Goal: Complete Application Form: Complete application form

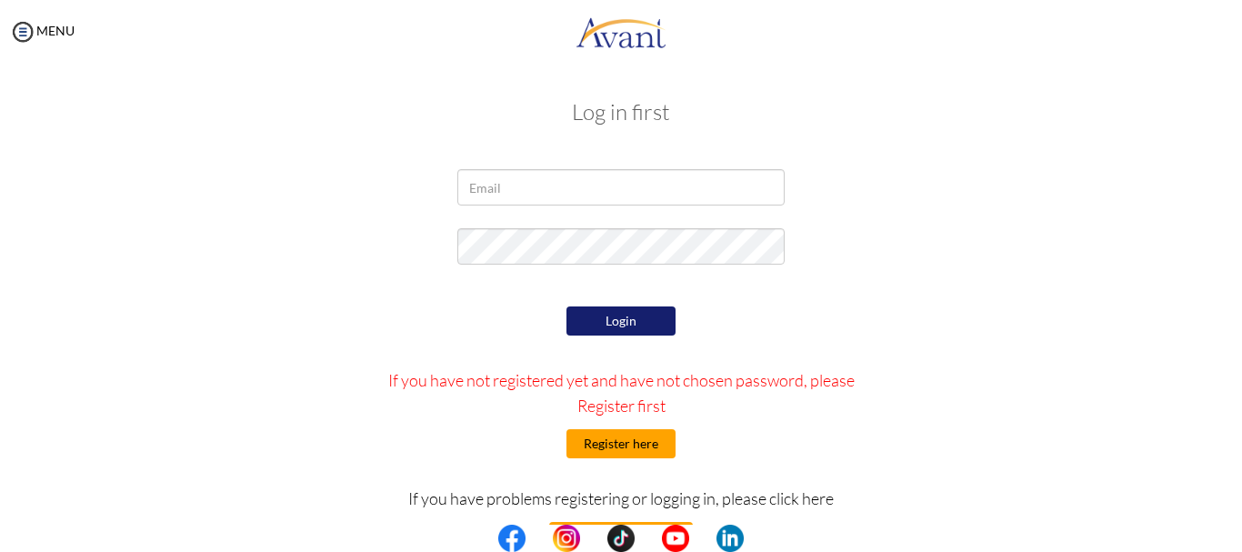
click at [653, 451] on button "Register here" at bounding box center [621, 443] width 109 height 29
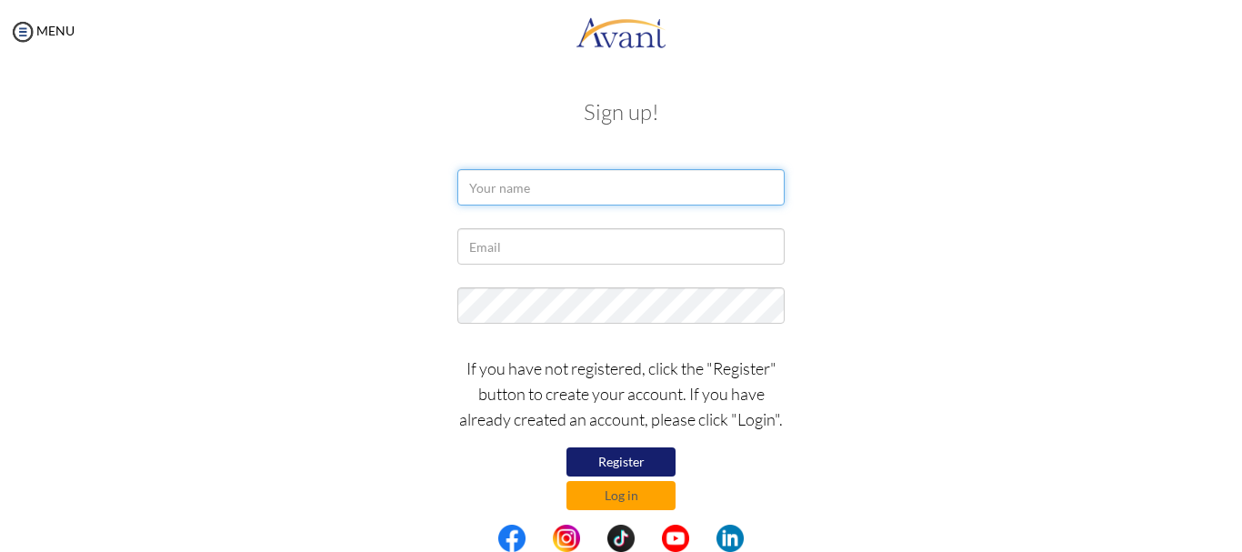
click at [481, 186] on input "text" at bounding box center [620, 187] width 327 height 36
type input "Ashley-Ann Royal"
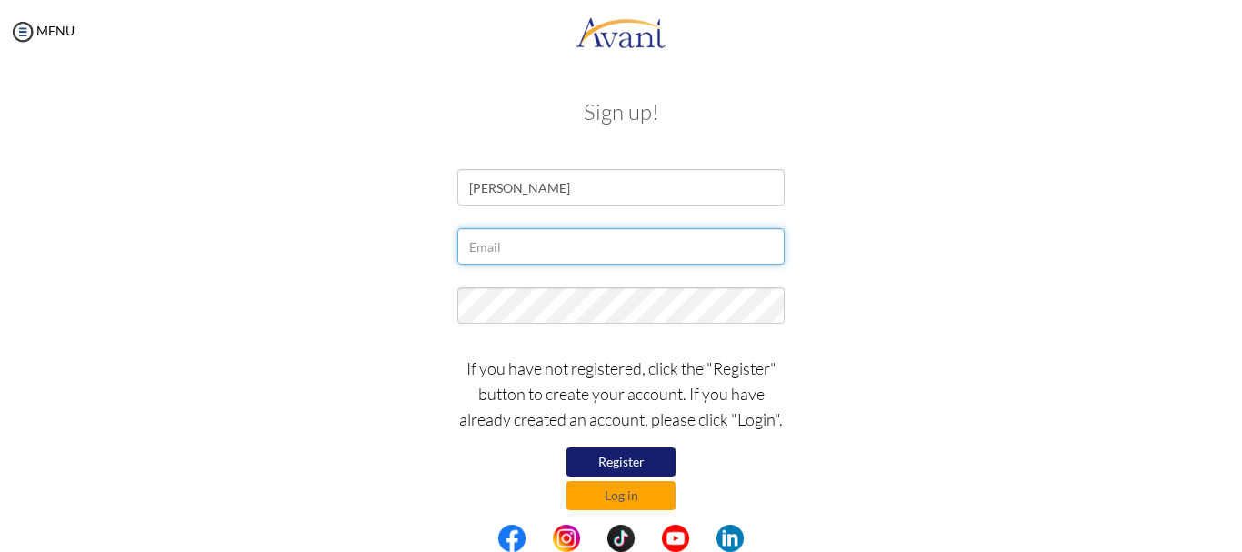
click at [547, 247] on input "text" at bounding box center [620, 246] width 327 height 36
type input "[EMAIL_ADDRESS][DOMAIN_NAME]"
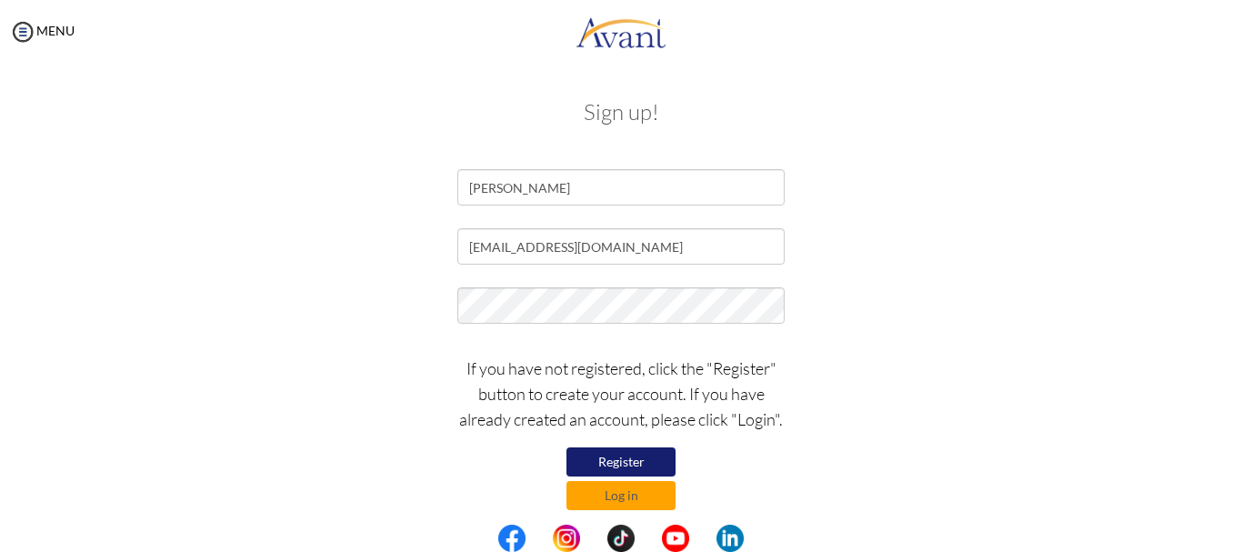
click at [634, 459] on button "Register" at bounding box center [621, 461] width 109 height 29
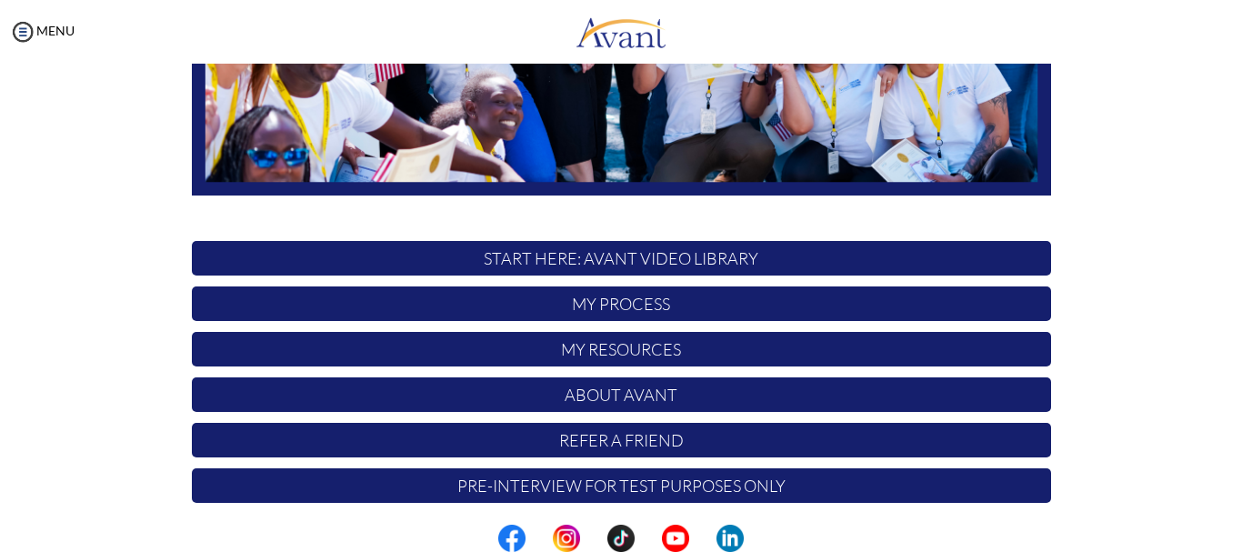
scroll to position [458, 0]
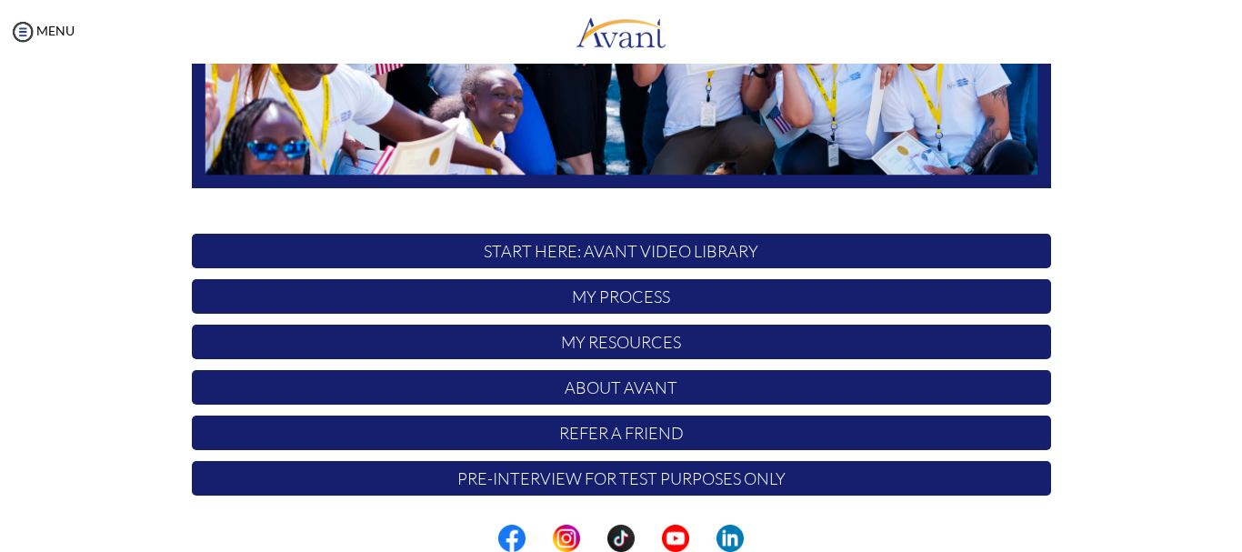
click at [520, 249] on p "START HERE: Avant Video Library" at bounding box center [621, 251] width 859 height 35
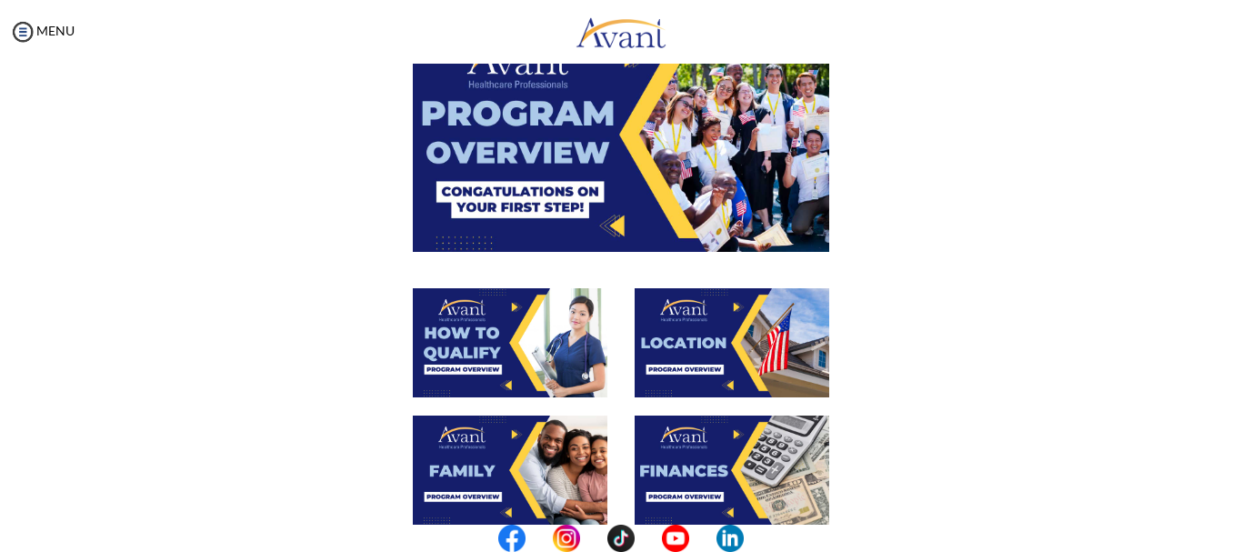
scroll to position [0, 0]
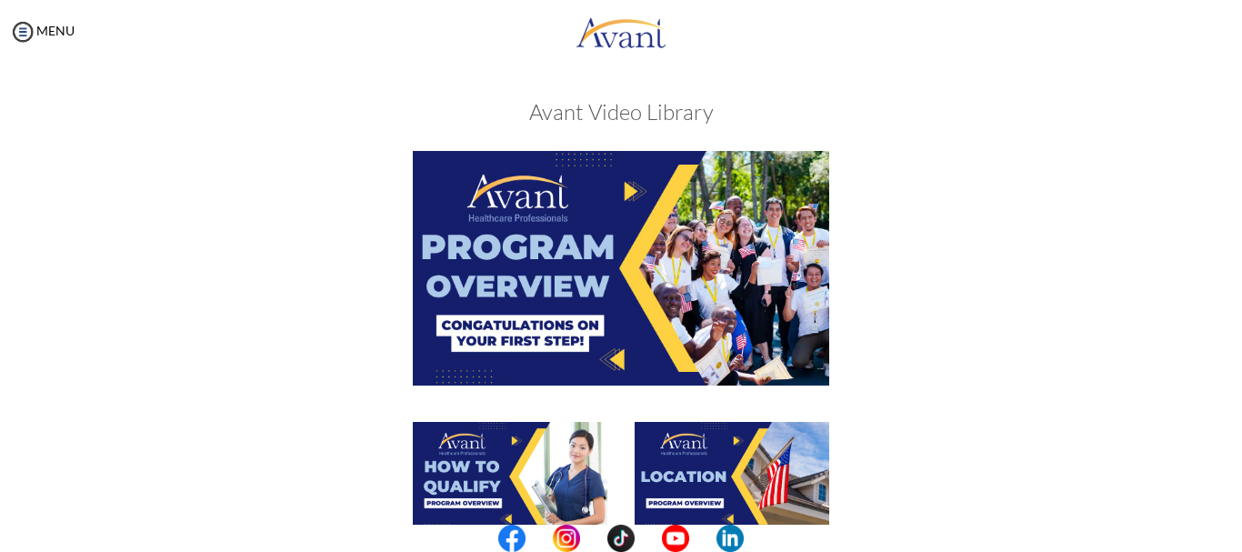
click at [517, 213] on img at bounding box center [621, 268] width 417 height 234
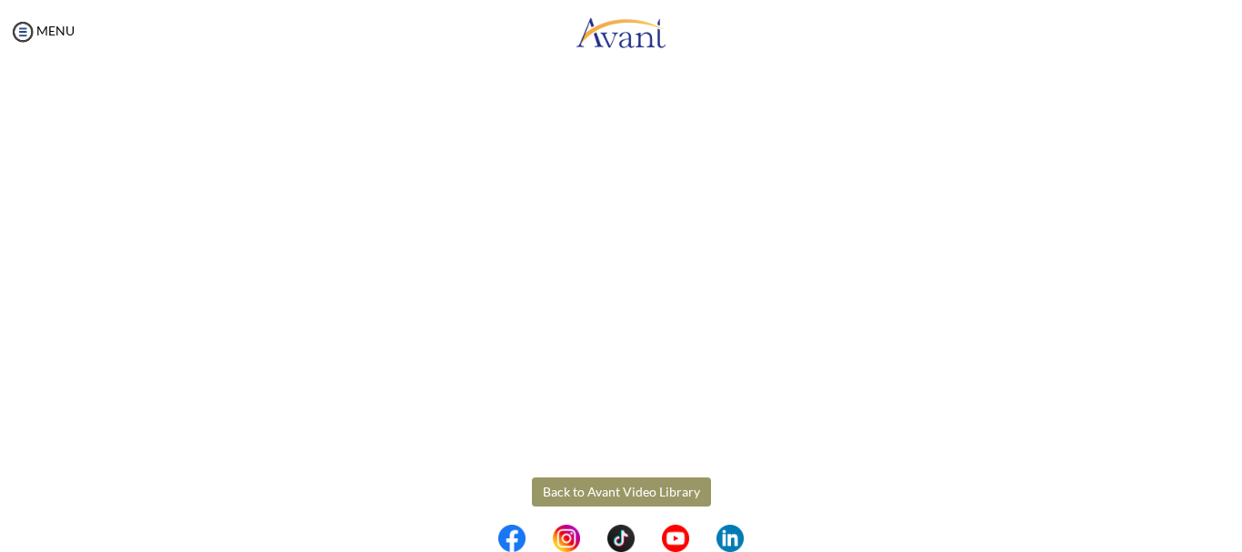
scroll to position [343, 0]
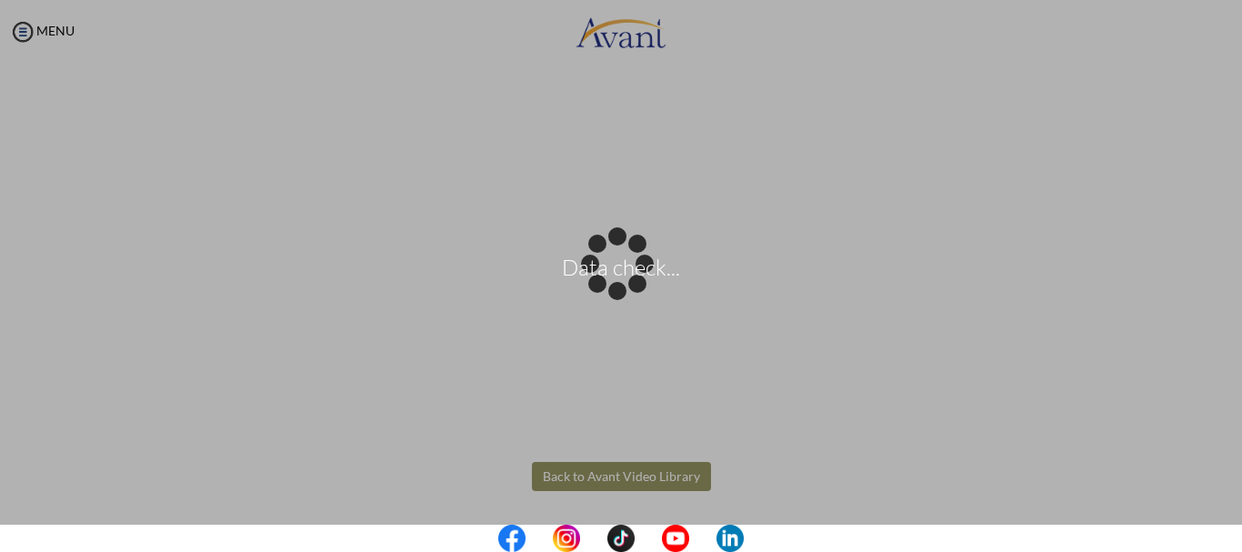
click at [668, 477] on body "Data check... Maintenance break. Please come back in 2 hours. MENU My Status Wh…" at bounding box center [621, 276] width 1242 height 552
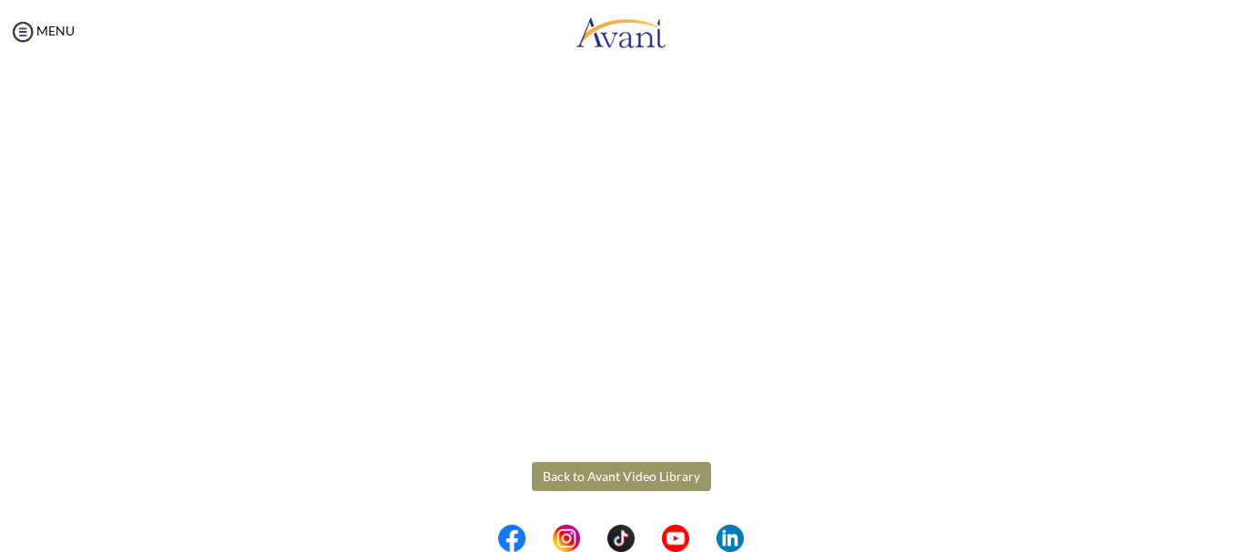
click at [594, 485] on button "Back to Avant Video Library" at bounding box center [621, 476] width 179 height 29
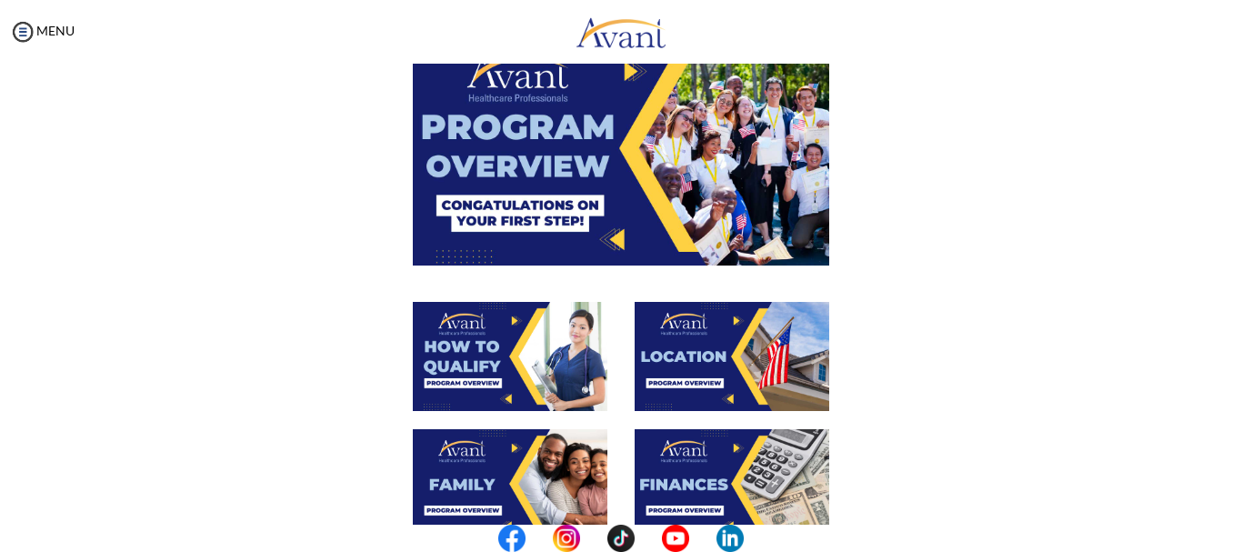
scroll to position [76, 0]
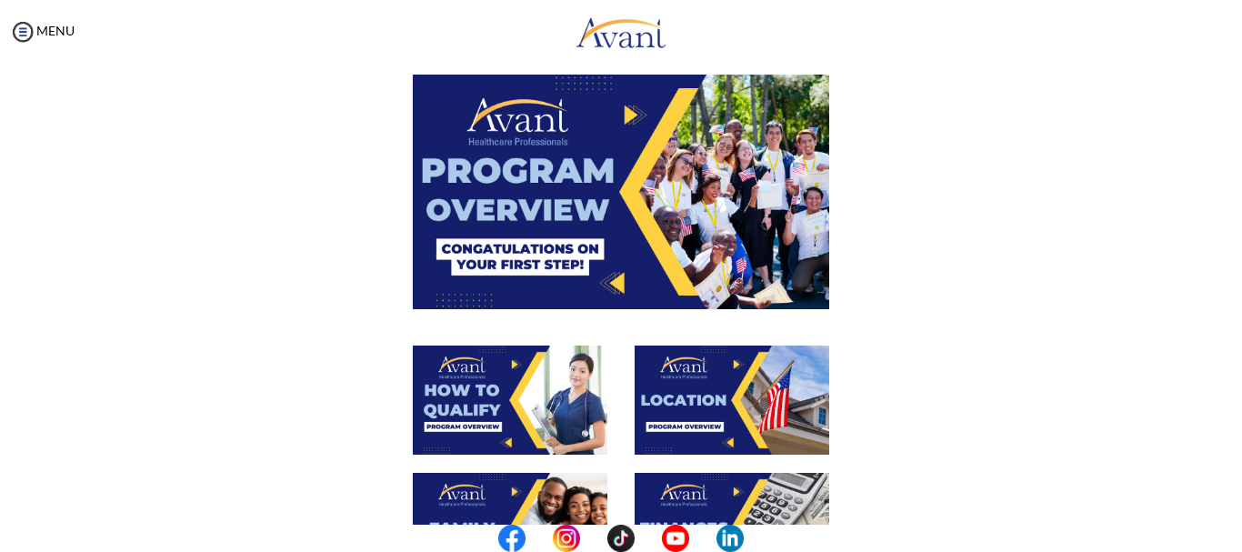
click at [500, 403] on img at bounding box center [510, 400] width 195 height 109
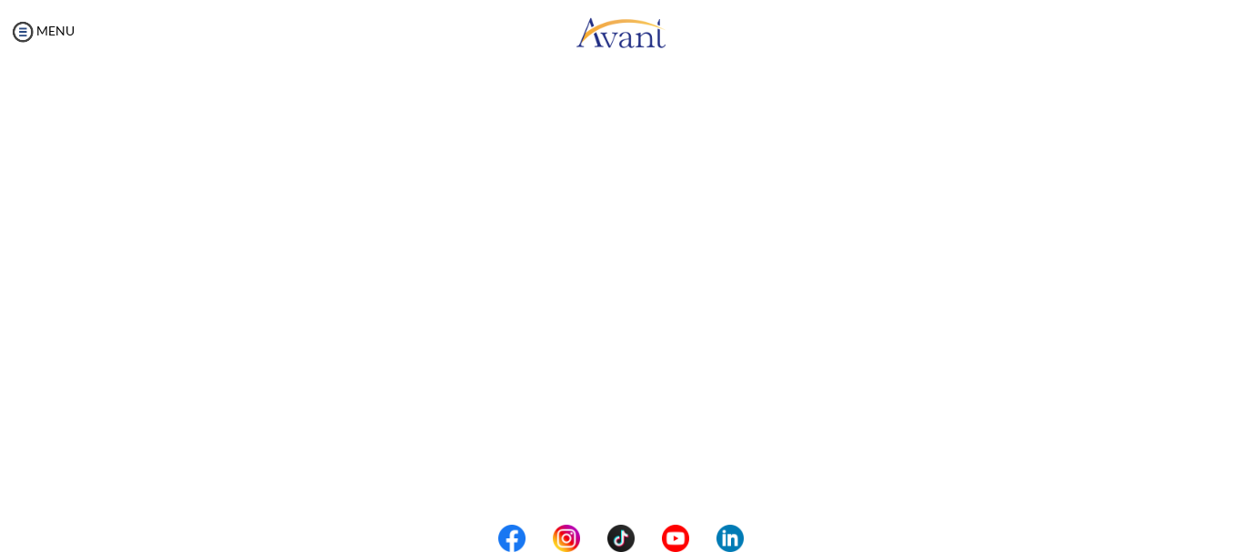
scroll to position [343, 0]
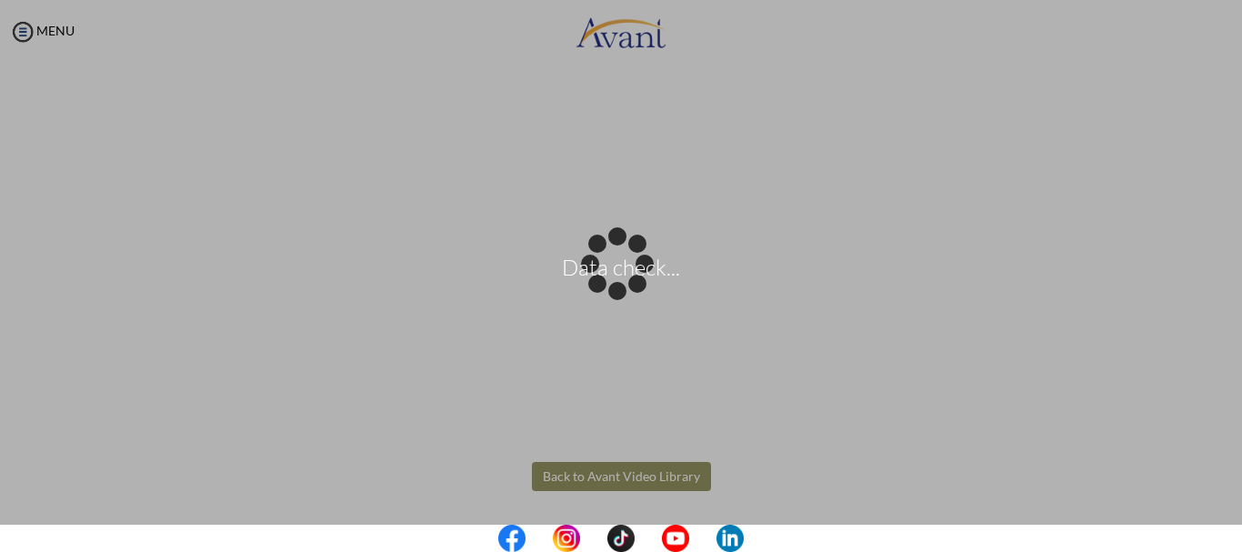
click at [610, 469] on body "Data check... Maintenance break. Please come back in 2 hours. MENU My Status Wh…" at bounding box center [621, 276] width 1242 height 552
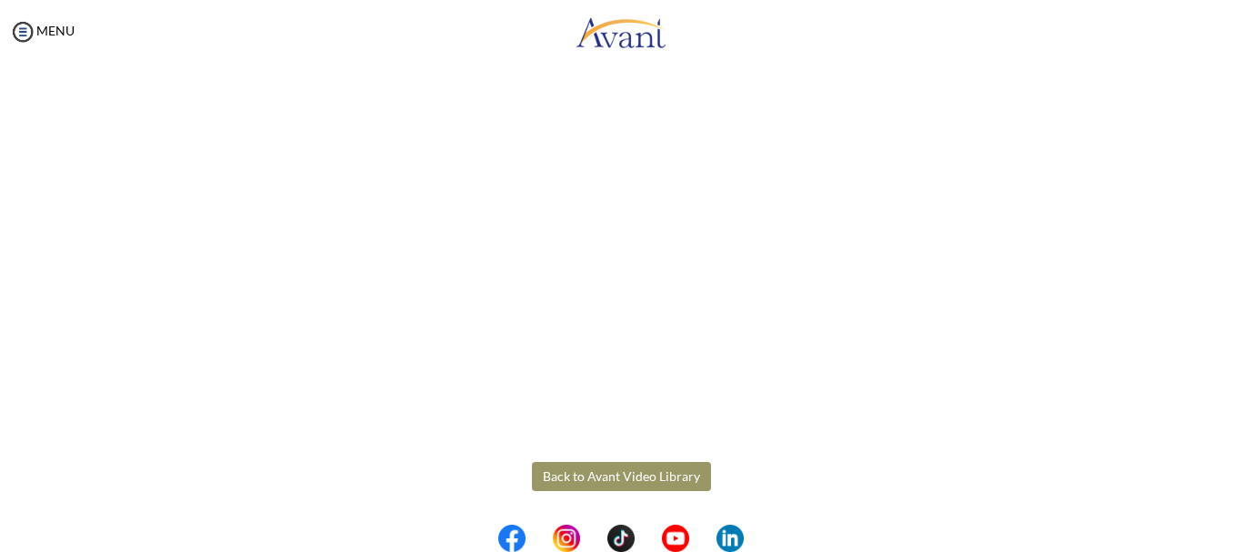
click at [610, 469] on button "Back to Avant Video Library" at bounding box center [621, 476] width 179 height 29
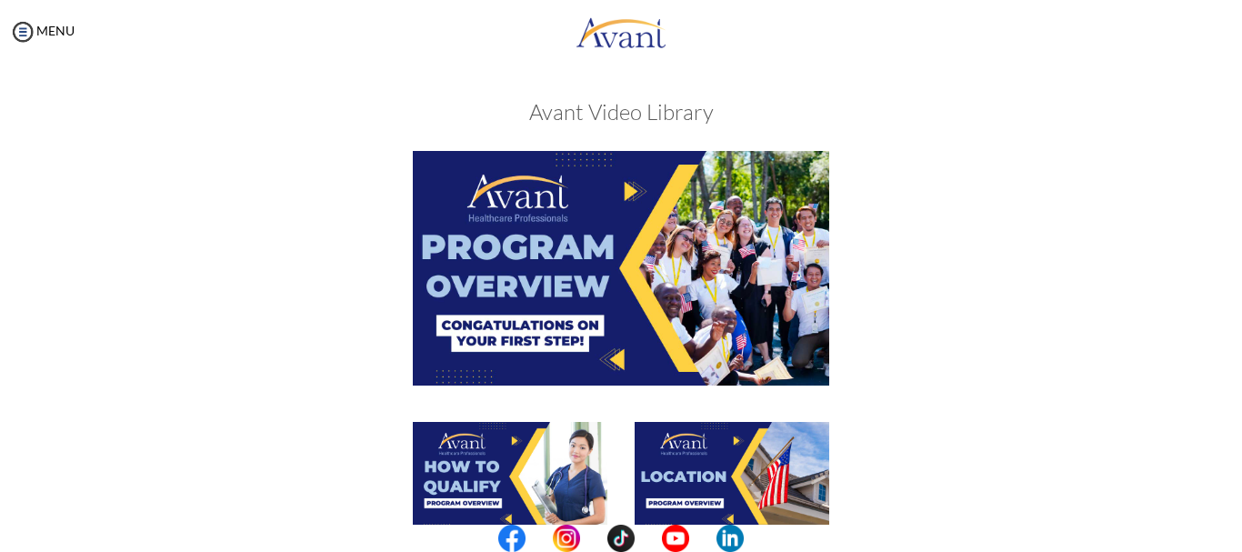
click at [756, 473] on img at bounding box center [732, 476] width 195 height 109
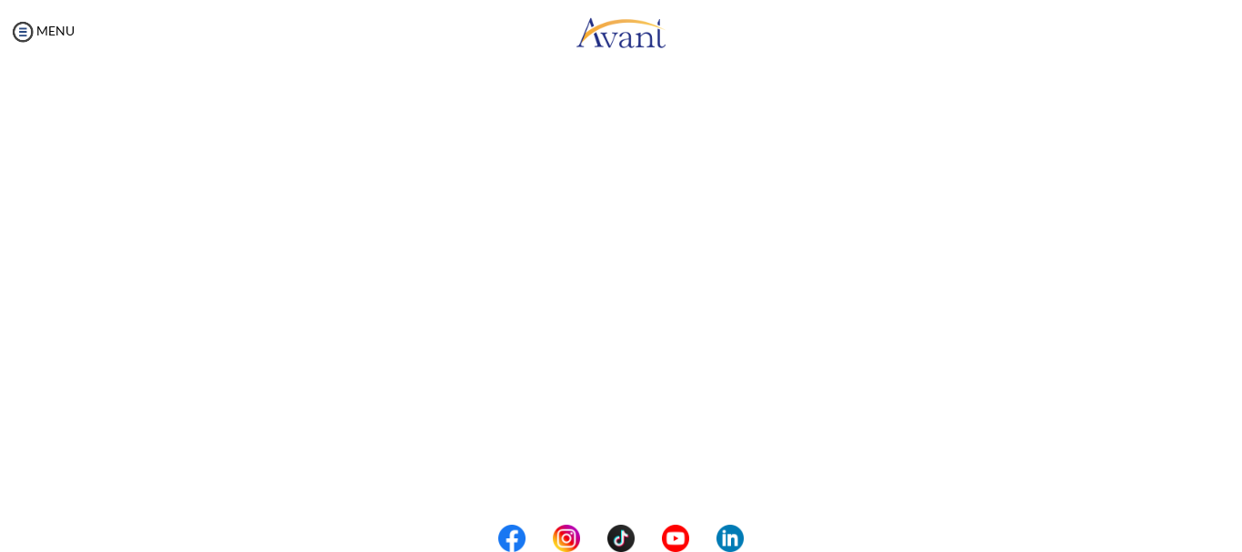
scroll to position [343, 0]
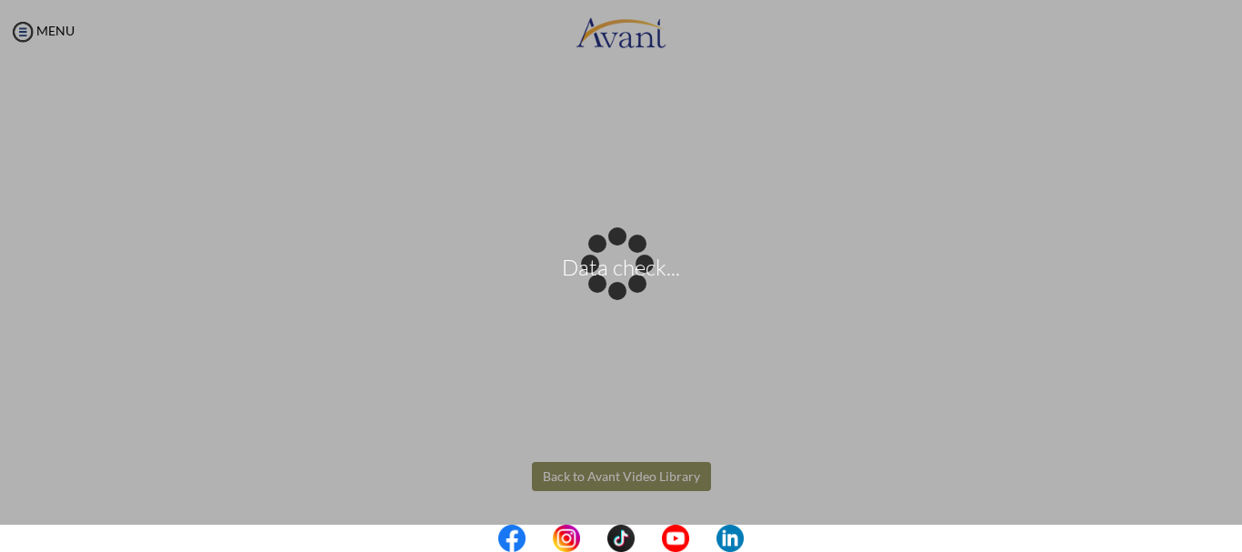
click at [623, 466] on body "Data check... Maintenance break. Please come back in 2 hours. MENU My Status Wh…" at bounding box center [621, 276] width 1242 height 552
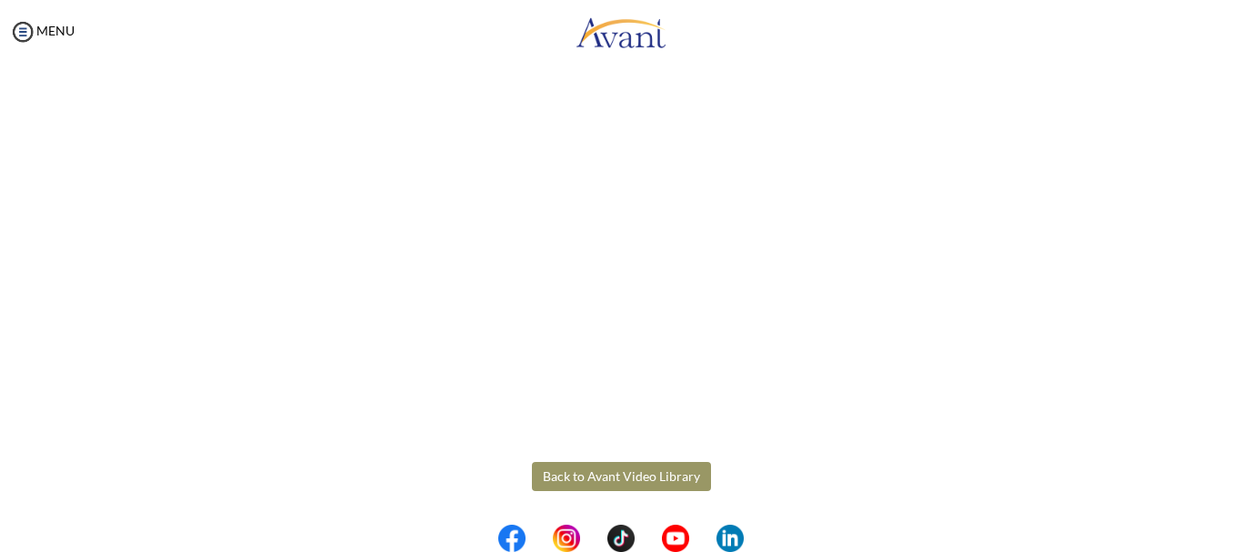
click at [588, 476] on button "Back to Avant Video Library" at bounding box center [621, 476] width 179 height 29
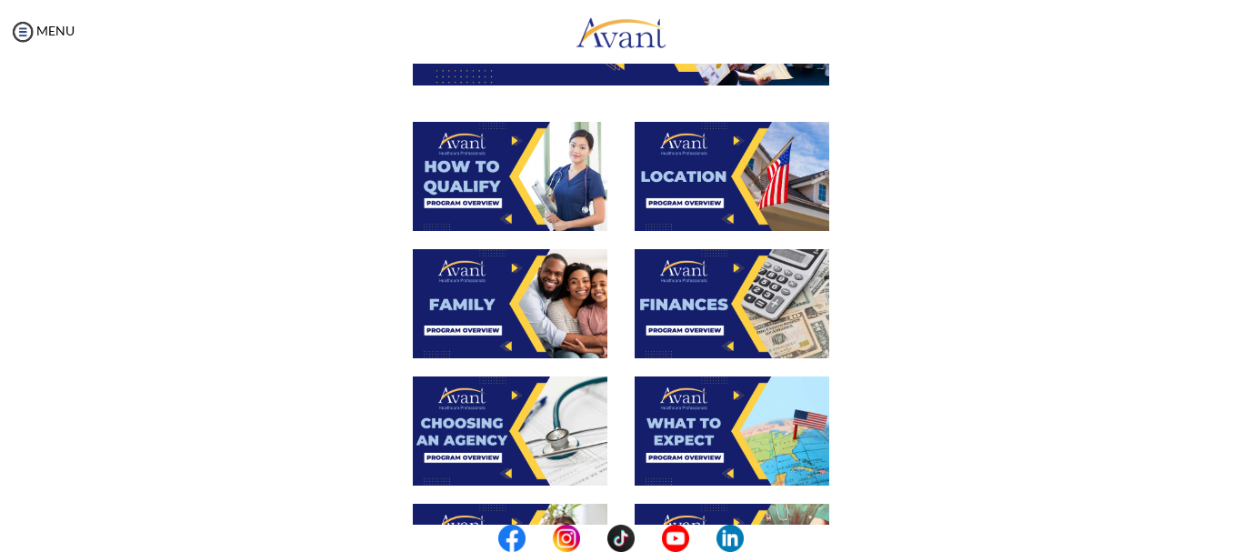
scroll to position [305, 0]
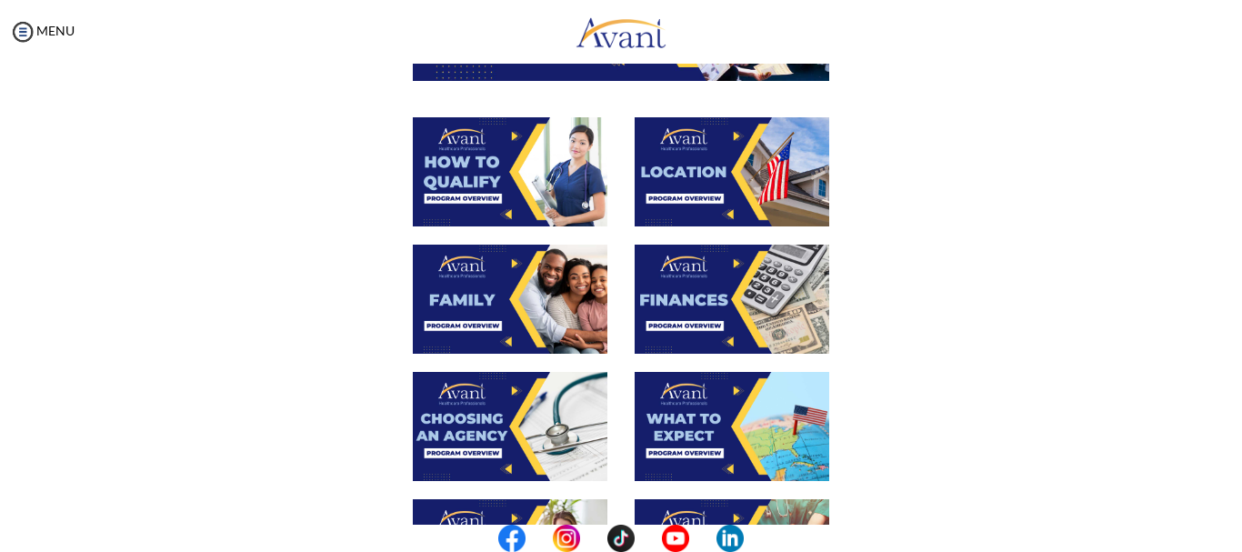
click at [493, 306] on img at bounding box center [510, 299] width 195 height 109
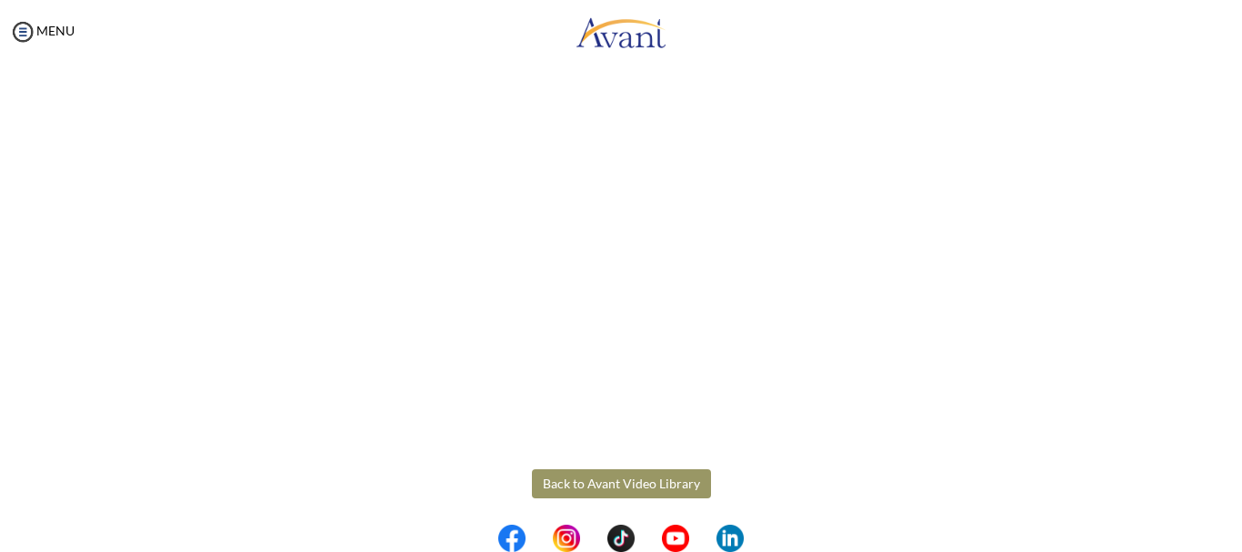
scroll to position [537, 0]
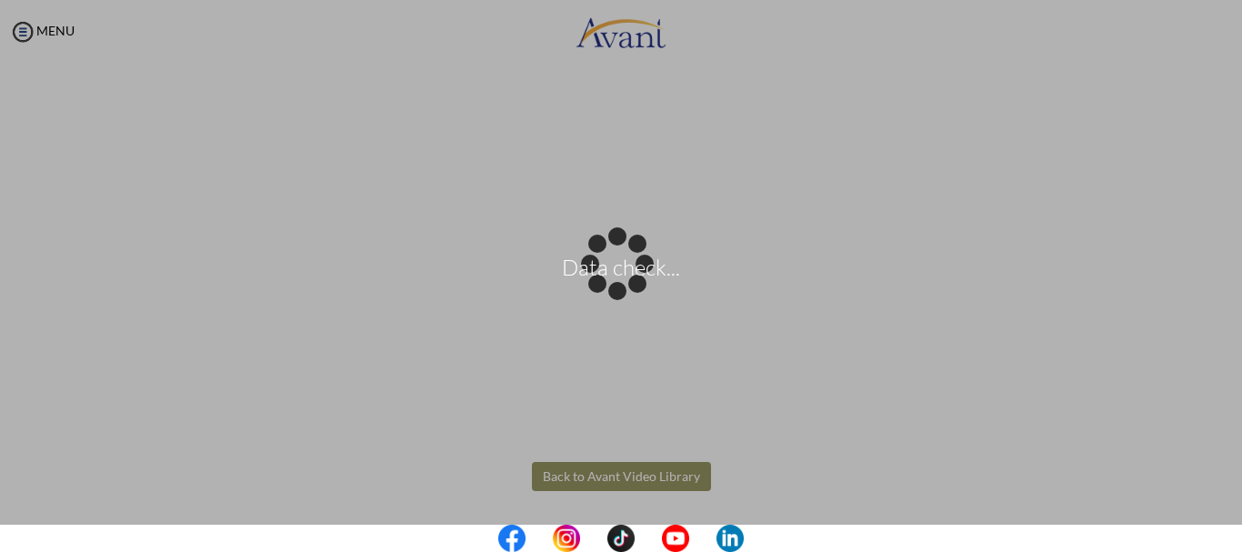
click at [650, 481] on body "Data check... Maintenance break. Please come back in 2 hours. MENU My Status Wh…" at bounding box center [621, 276] width 1242 height 552
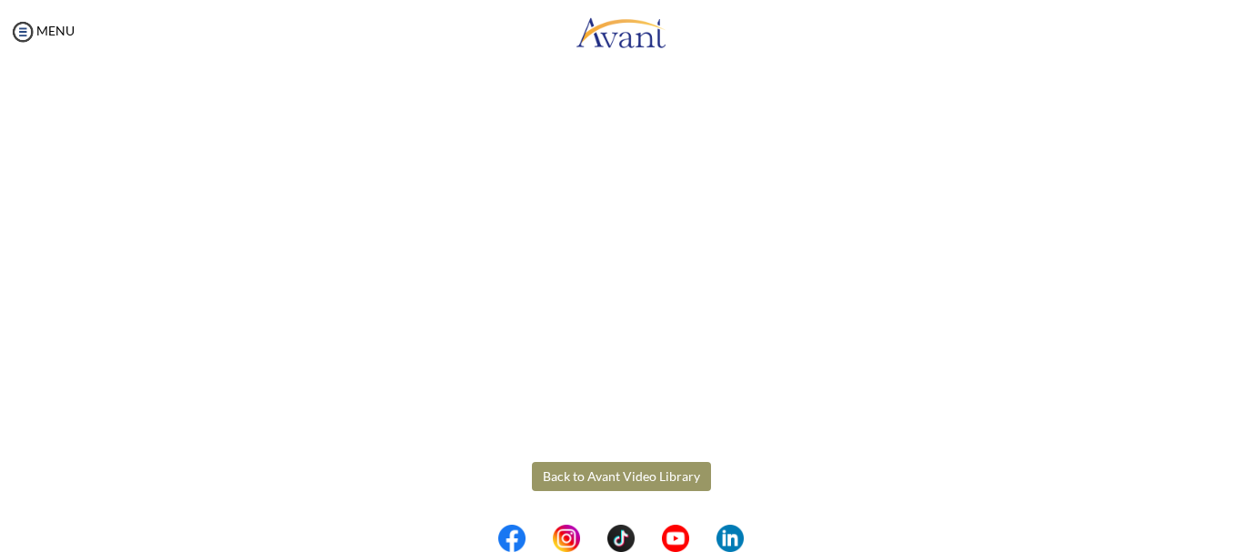
click at [620, 479] on button "Back to Avant Video Library" at bounding box center [621, 476] width 179 height 29
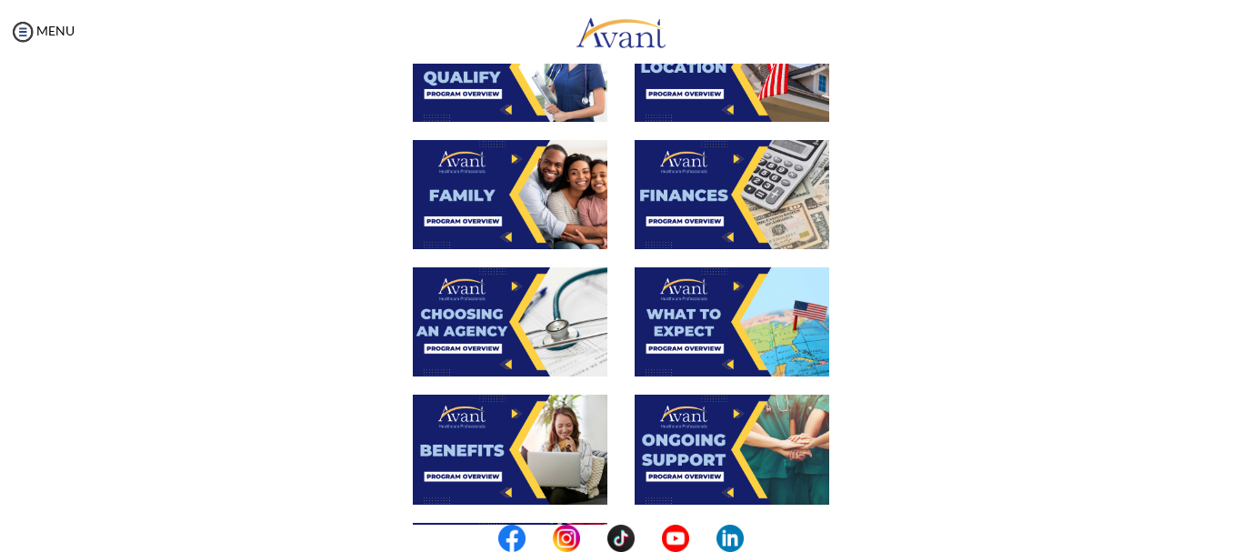
scroll to position [427, 0]
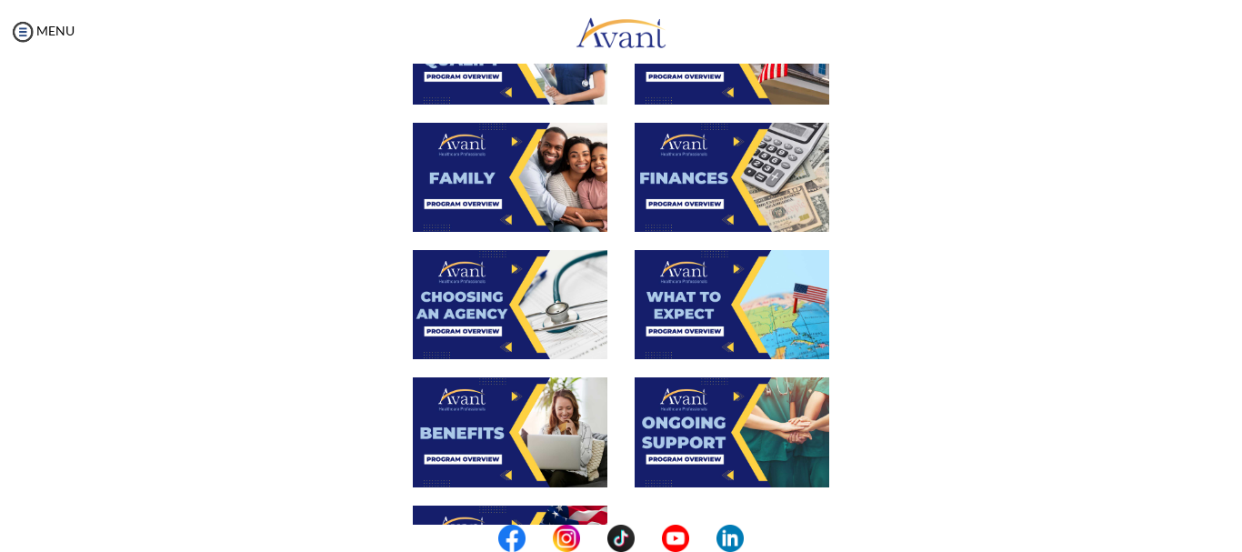
click at [702, 123] on img at bounding box center [732, 177] width 195 height 109
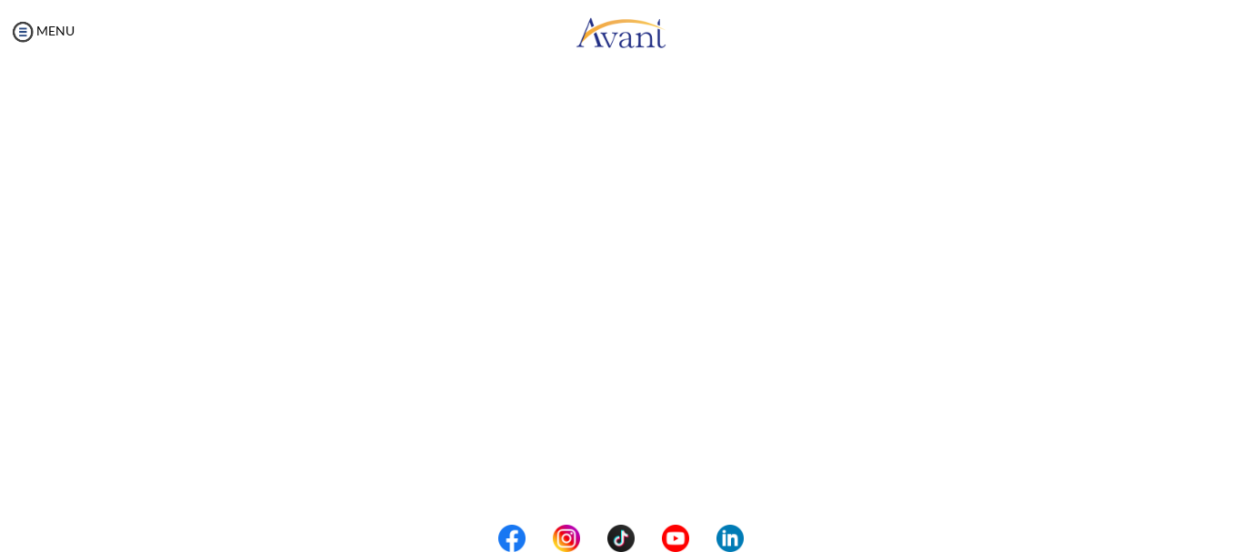
scroll to position [343, 0]
click at [664, 459] on body "Maintenance break. Please come back in 2 hours. MENU My Status What is the next…" at bounding box center [621, 276] width 1242 height 552
click at [650, 478] on button "Back to Avant Video Library" at bounding box center [621, 476] width 179 height 29
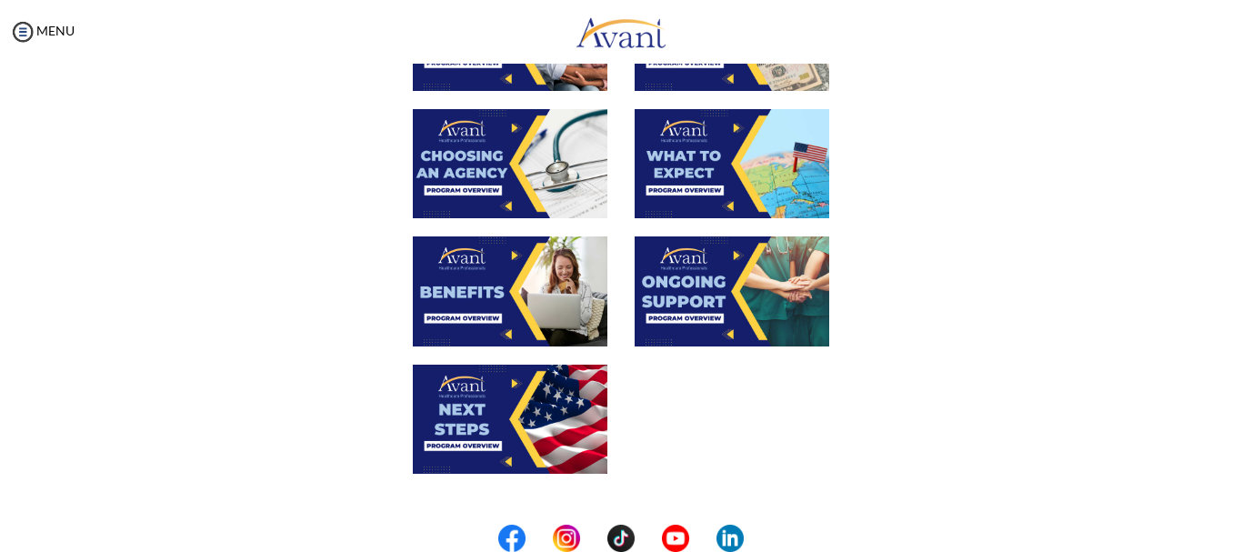
scroll to position [648, 0]
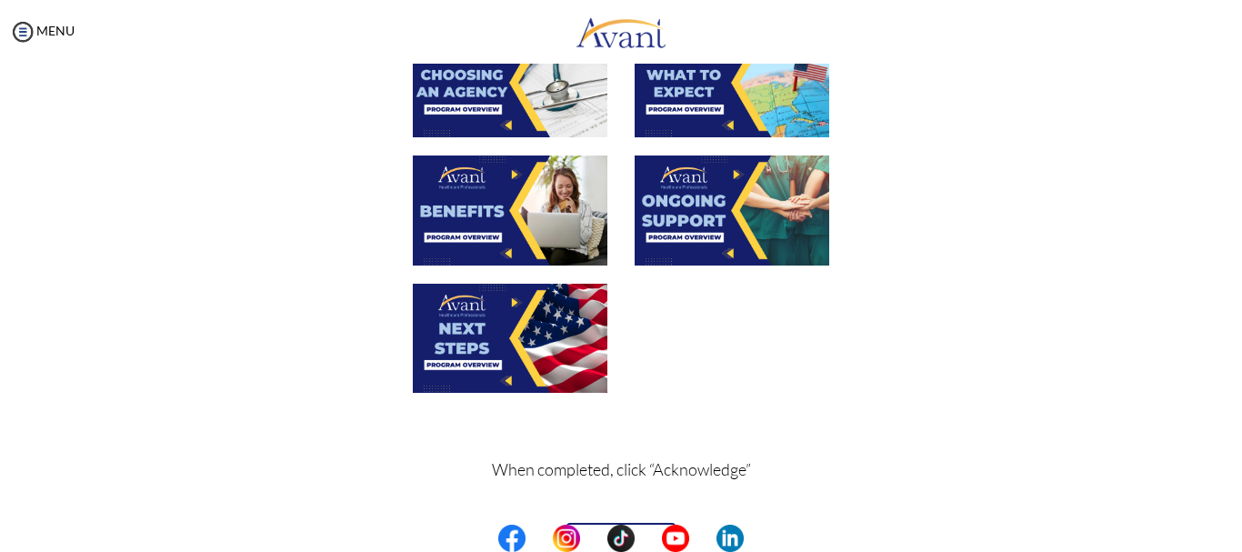
click at [507, 102] on img at bounding box center [510, 82] width 195 height 109
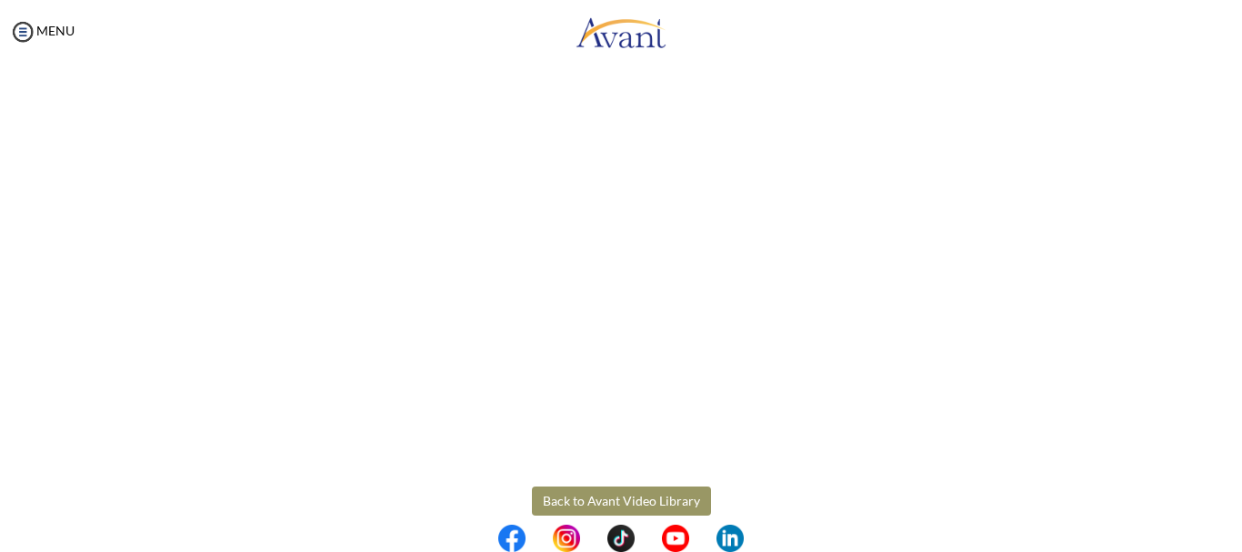
scroll to position [537, 0]
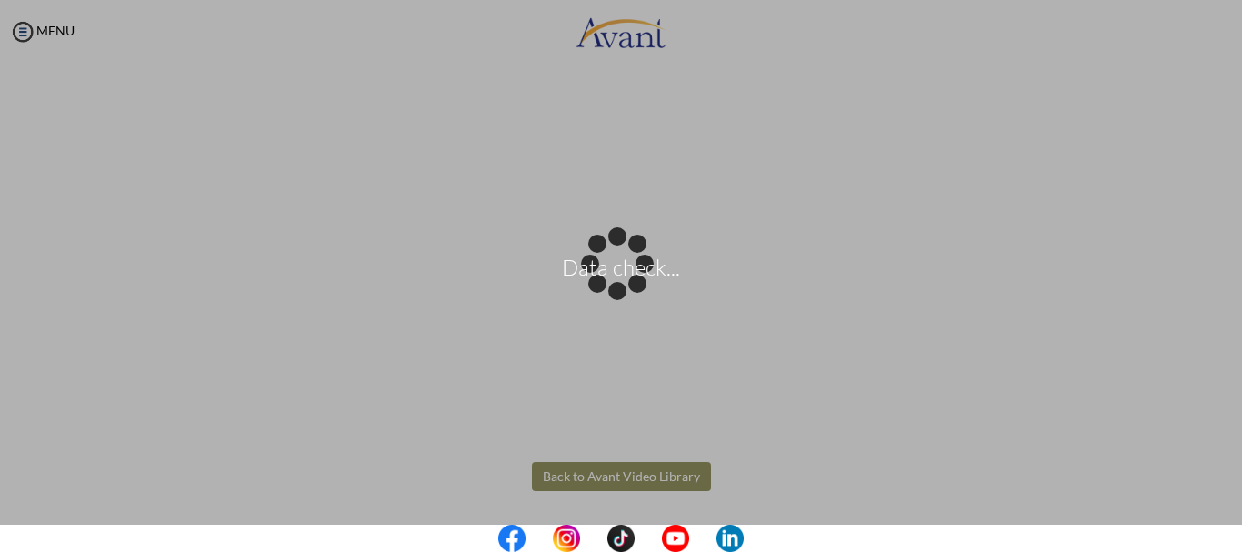
click at [583, 467] on body "Data check... Maintenance break. Please come back in 2 hours. MENU My Status Wh…" at bounding box center [621, 276] width 1242 height 552
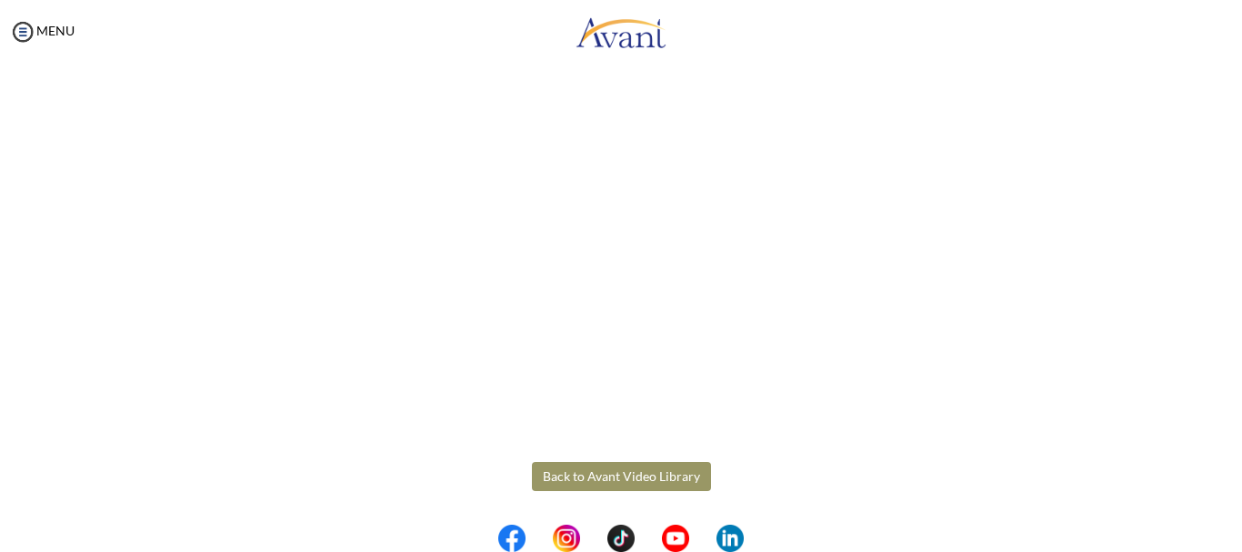
click at [605, 477] on button "Back to Avant Video Library" at bounding box center [621, 476] width 179 height 29
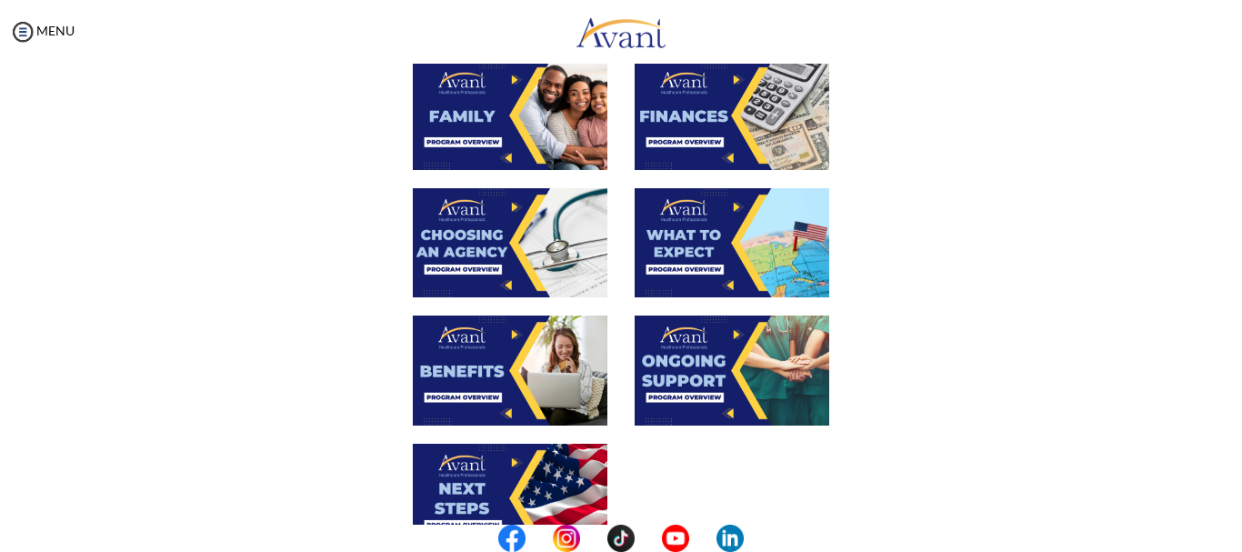
scroll to position [499, 0]
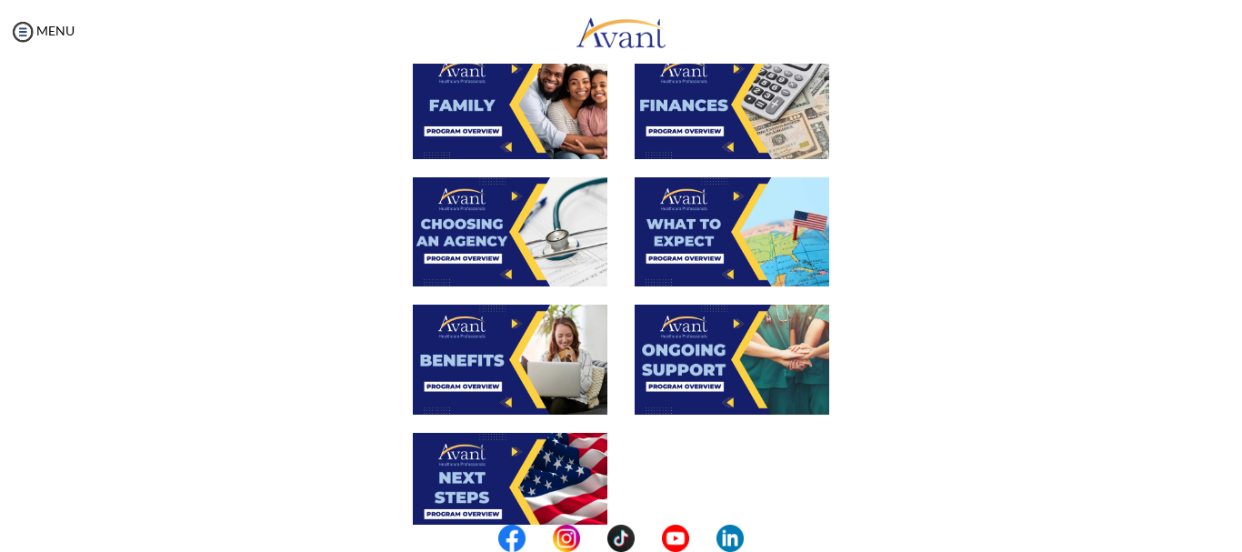
click at [748, 247] on img at bounding box center [732, 231] width 195 height 109
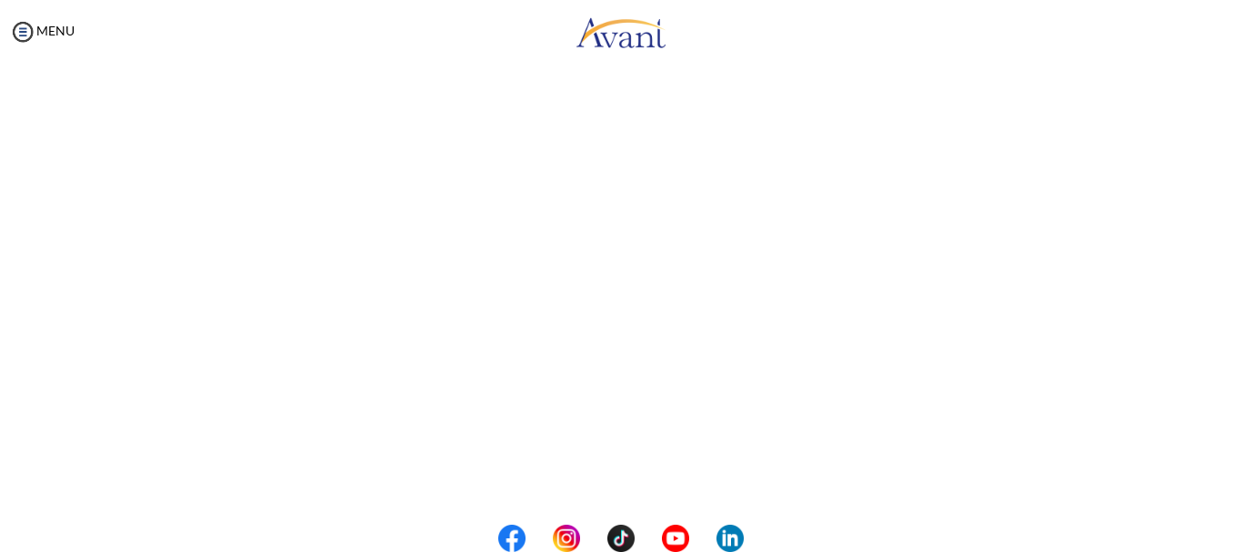
scroll to position [537, 0]
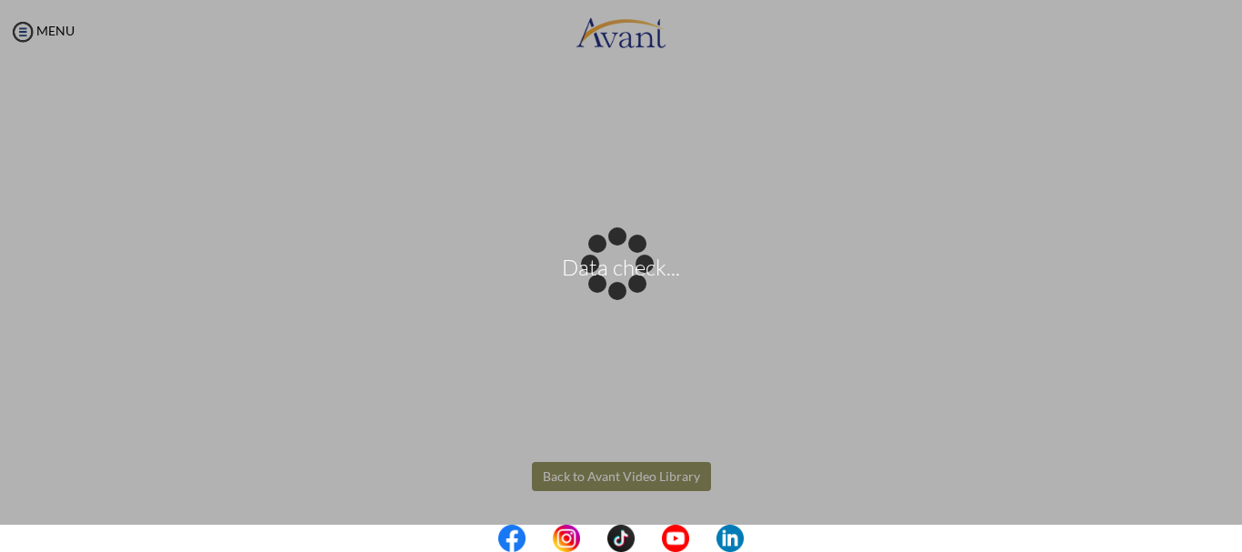
click at [612, 482] on body "Data check... Maintenance break. Please come back in 2 hours. MENU My Status Wh…" at bounding box center [621, 276] width 1242 height 552
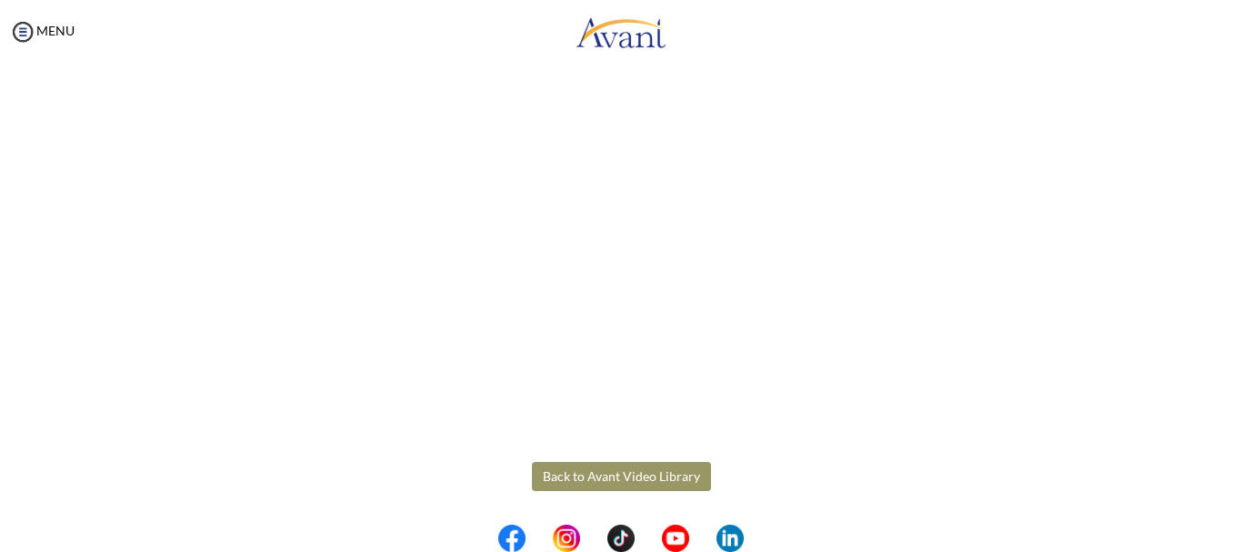
click at [624, 487] on button "Back to Avant Video Library" at bounding box center [621, 476] width 179 height 29
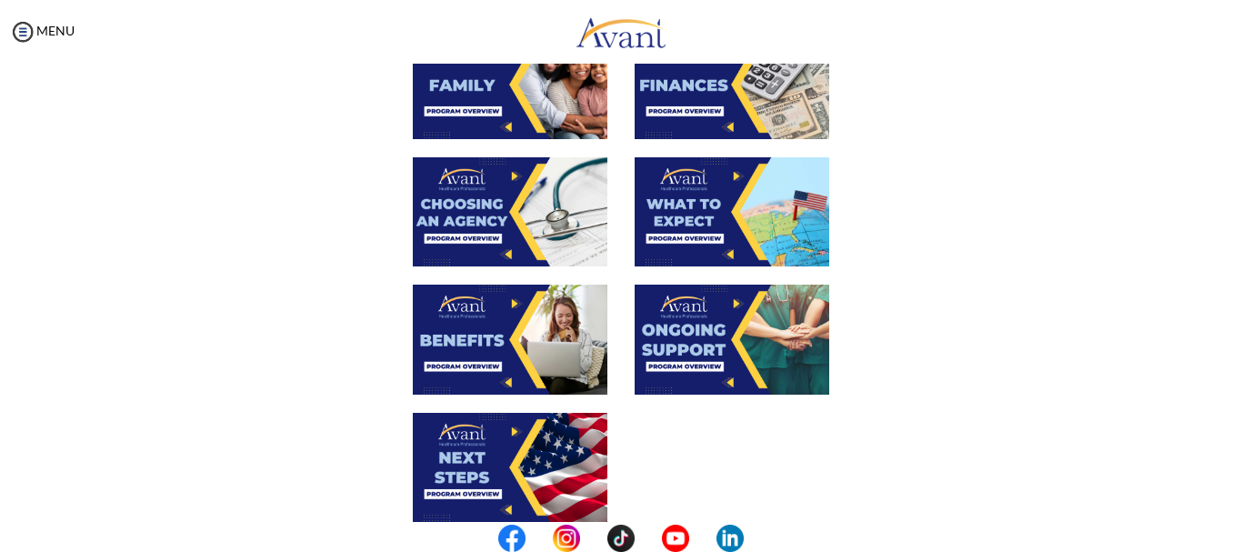
scroll to position [552, 0]
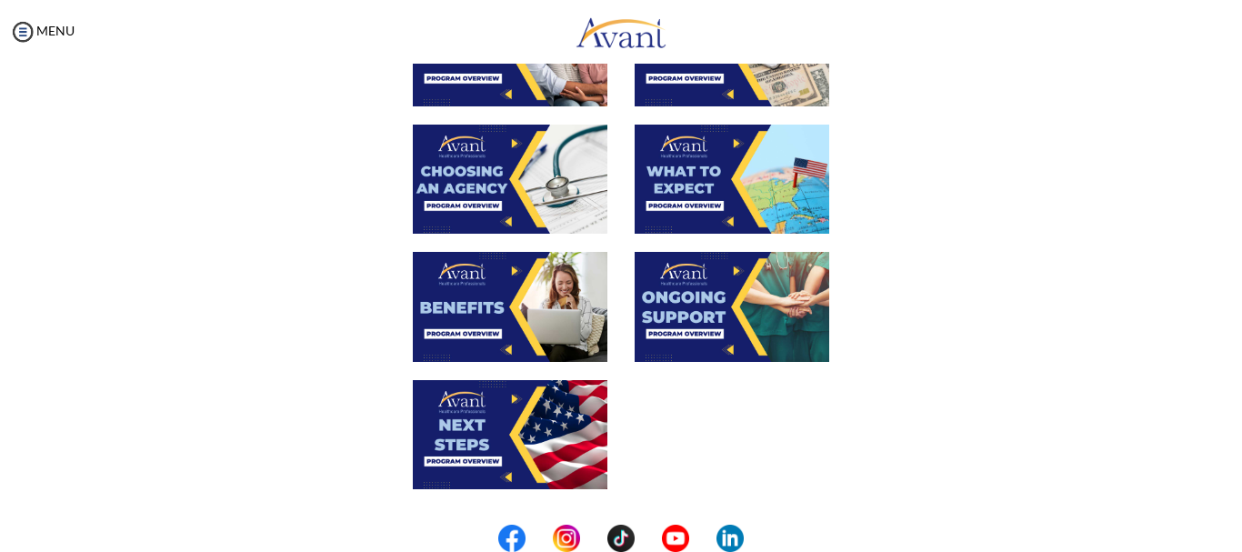
click at [528, 282] on img at bounding box center [510, 306] width 195 height 109
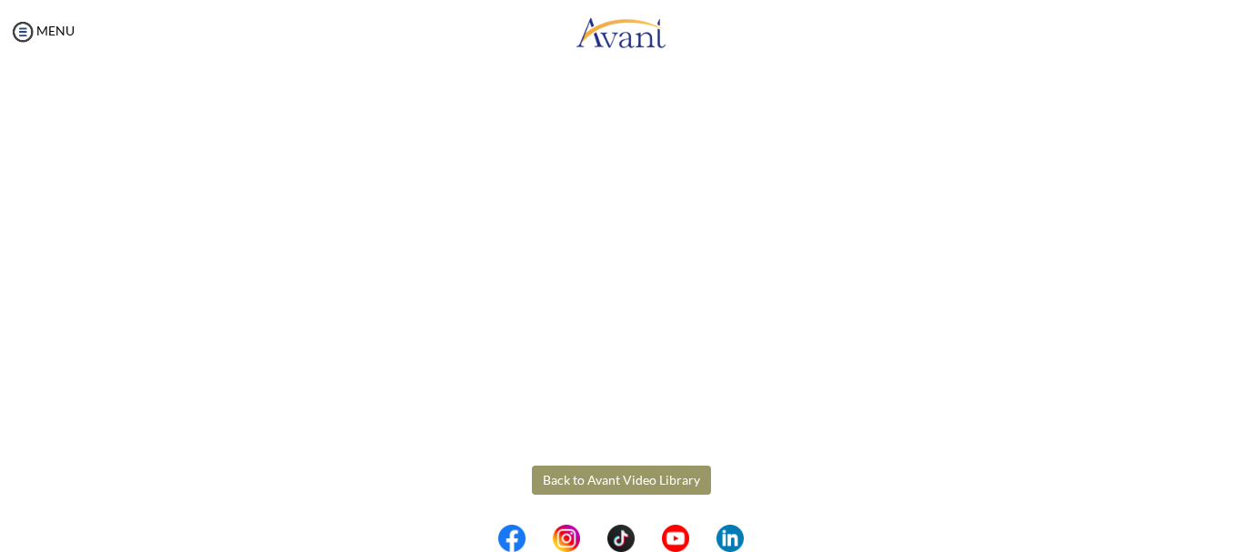
scroll to position [537, 0]
click at [625, 467] on body "Maintenance break. Please come back in 2 hours. MENU My Status What is the next…" at bounding box center [621, 276] width 1242 height 552
click at [593, 474] on button "Back to Avant Video Library" at bounding box center [621, 476] width 179 height 29
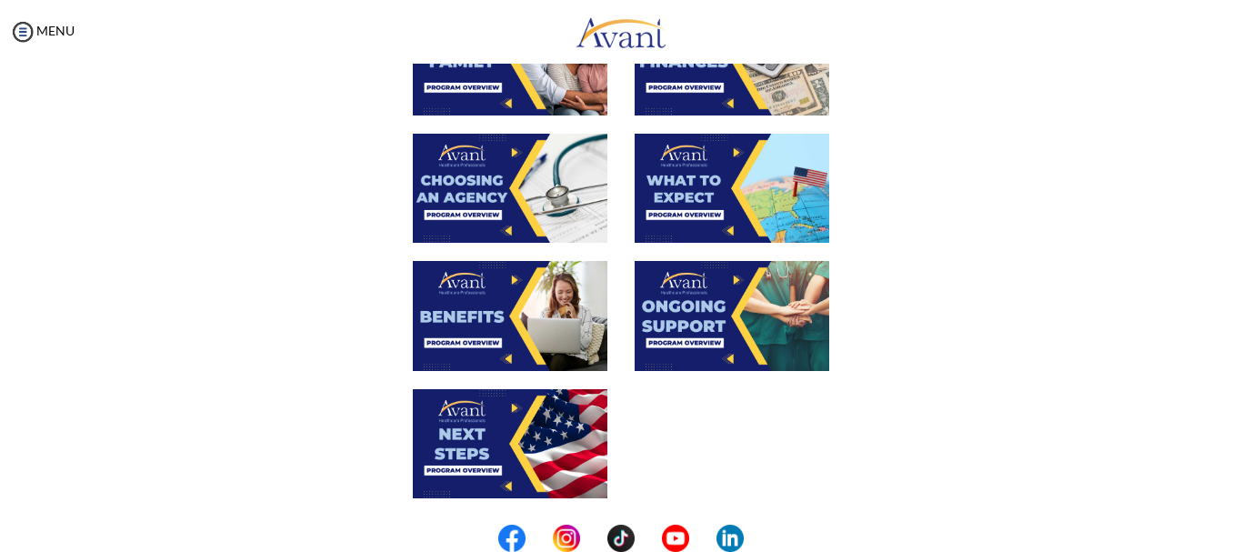
scroll to position [549, 0]
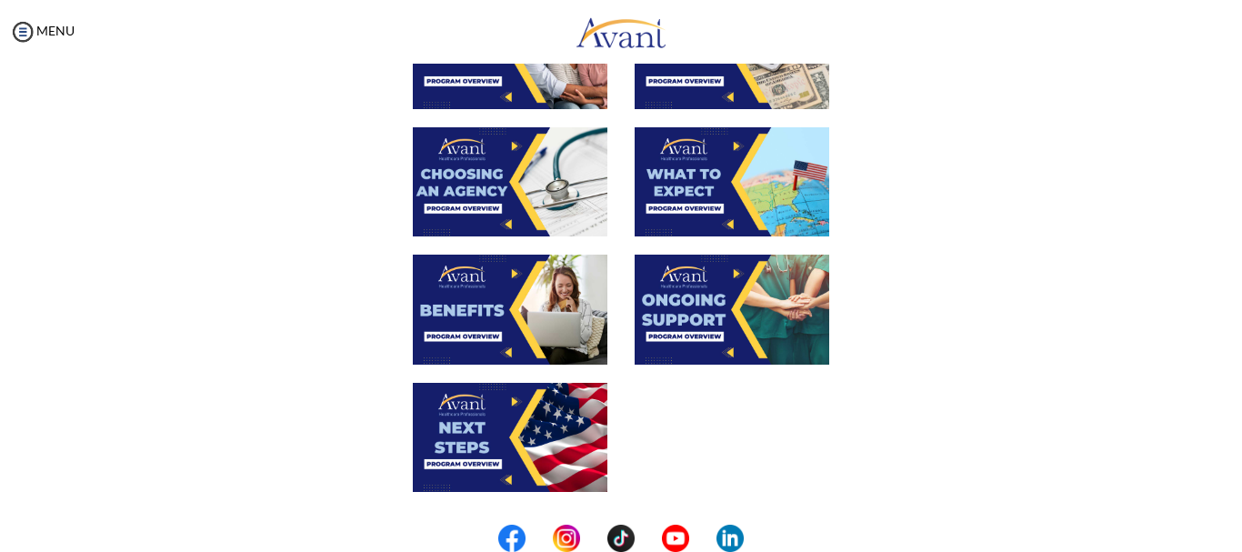
click at [508, 416] on img at bounding box center [510, 437] width 195 height 109
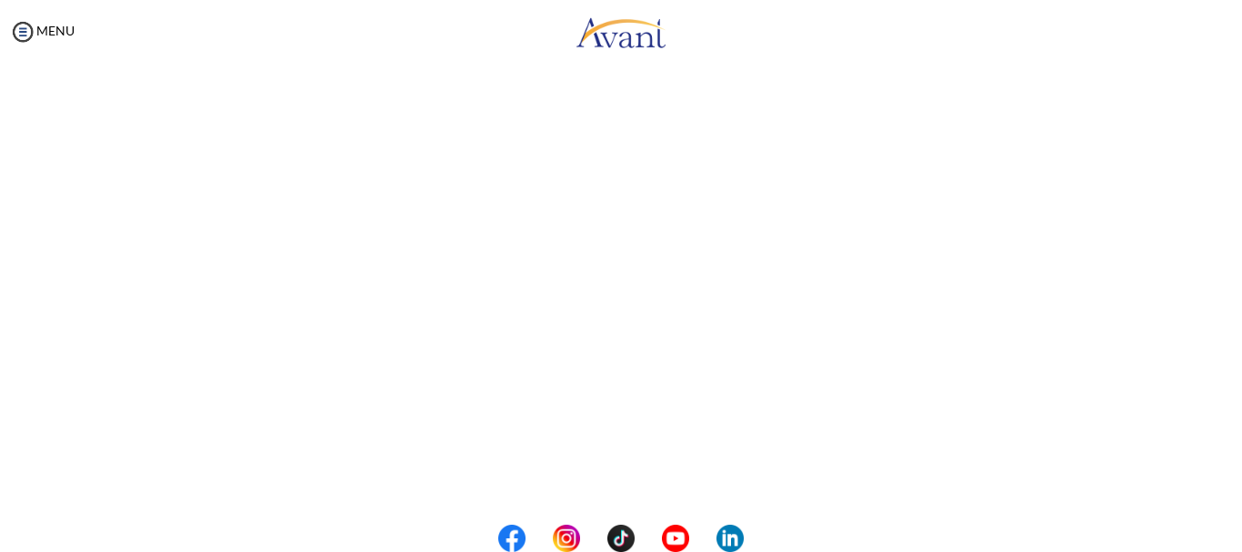
scroll to position [537, 0]
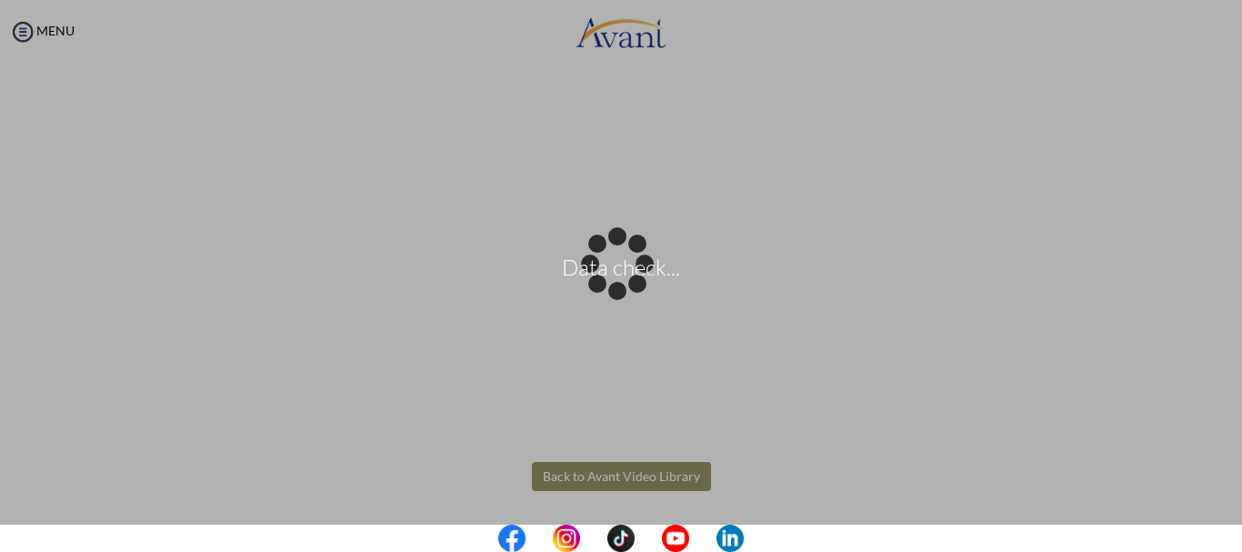
click at [592, 475] on body "Data check... Maintenance break. Please come back in 2 hours. MENU My Status Wh…" at bounding box center [621, 276] width 1242 height 552
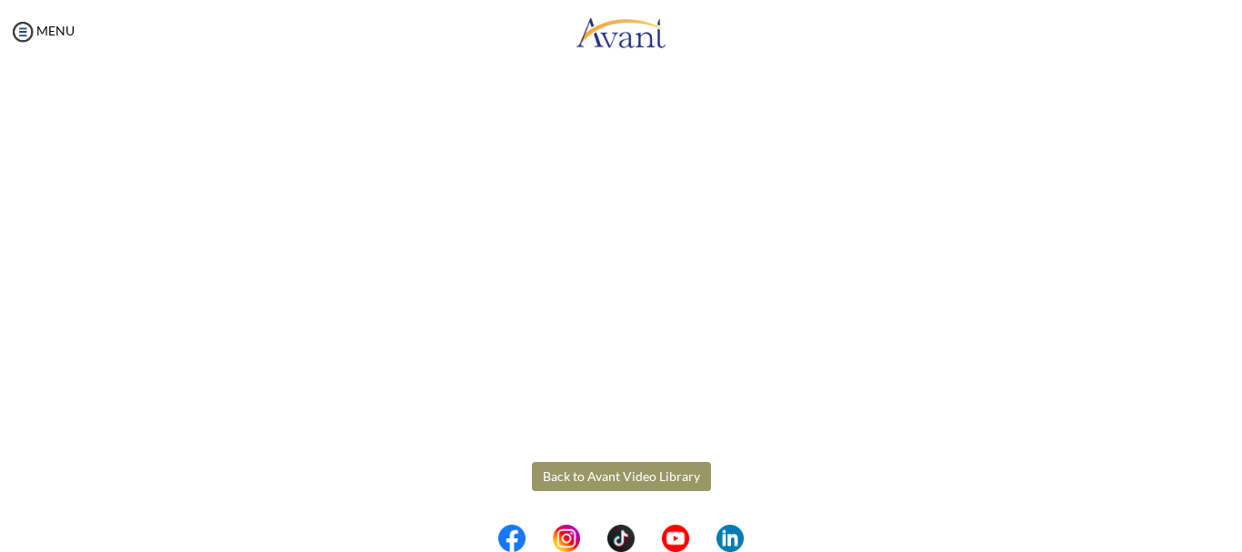
click at [637, 475] on button "Back to Avant Video Library" at bounding box center [621, 476] width 179 height 29
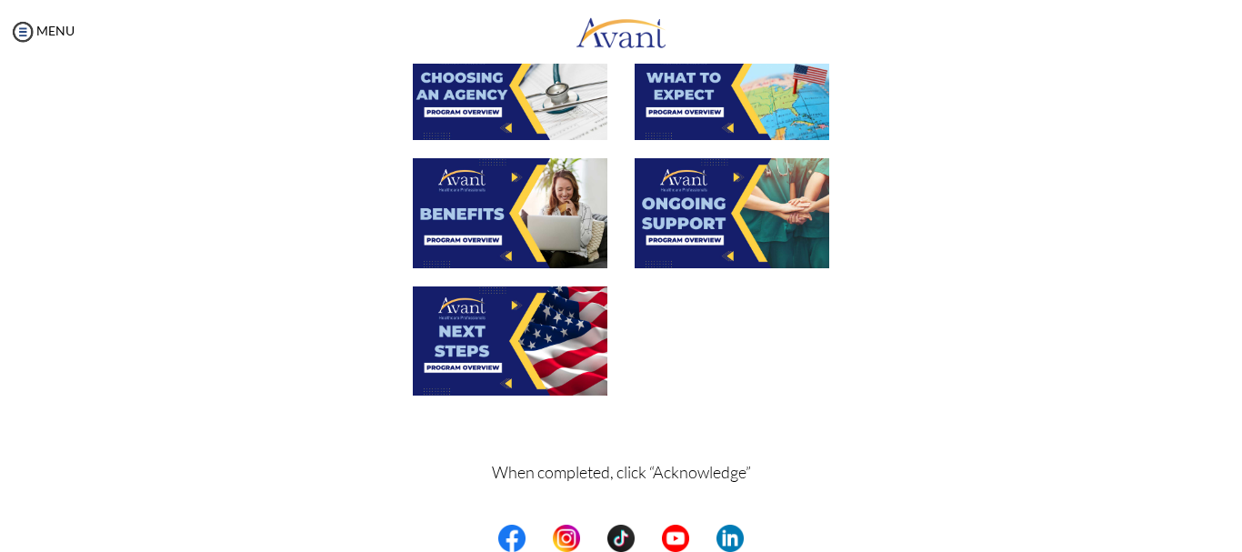
scroll to position [648, 0]
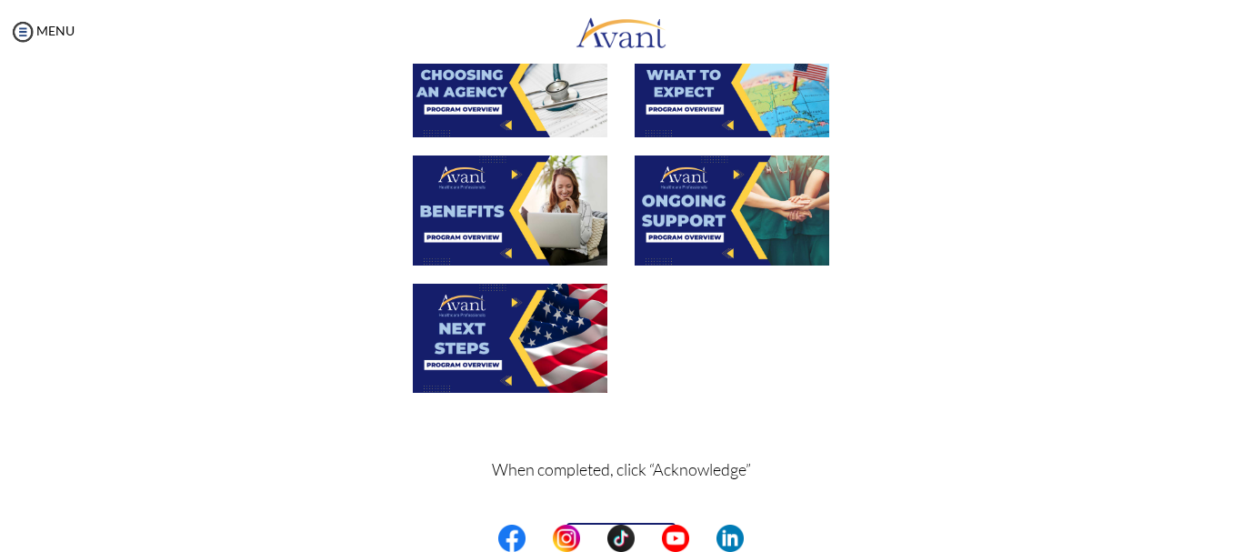
click at [738, 196] on img at bounding box center [732, 210] width 195 height 109
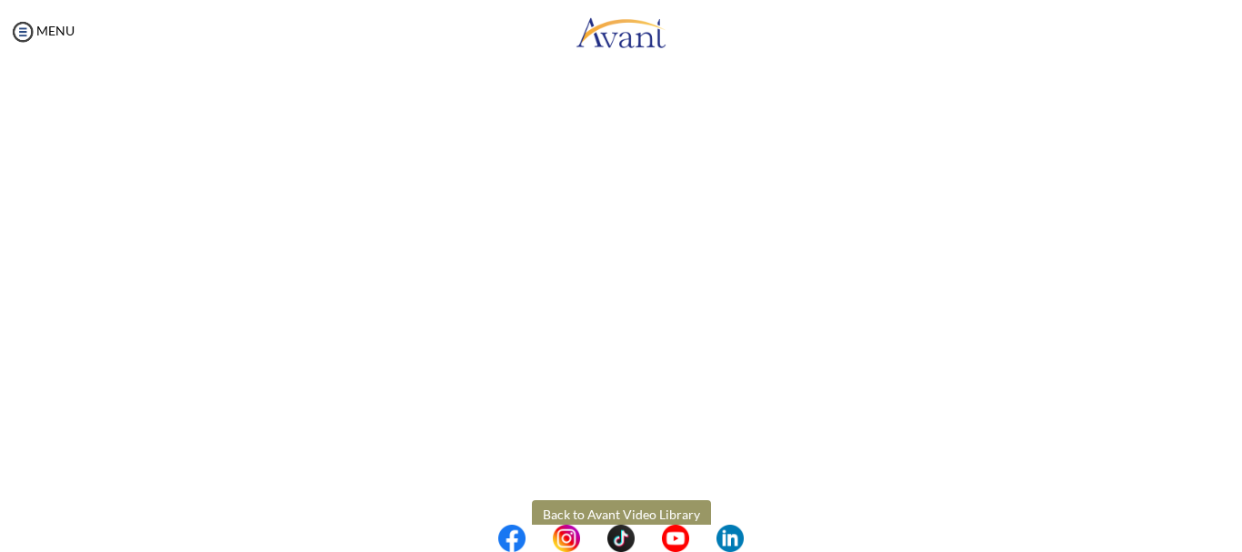
scroll to position [537, 0]
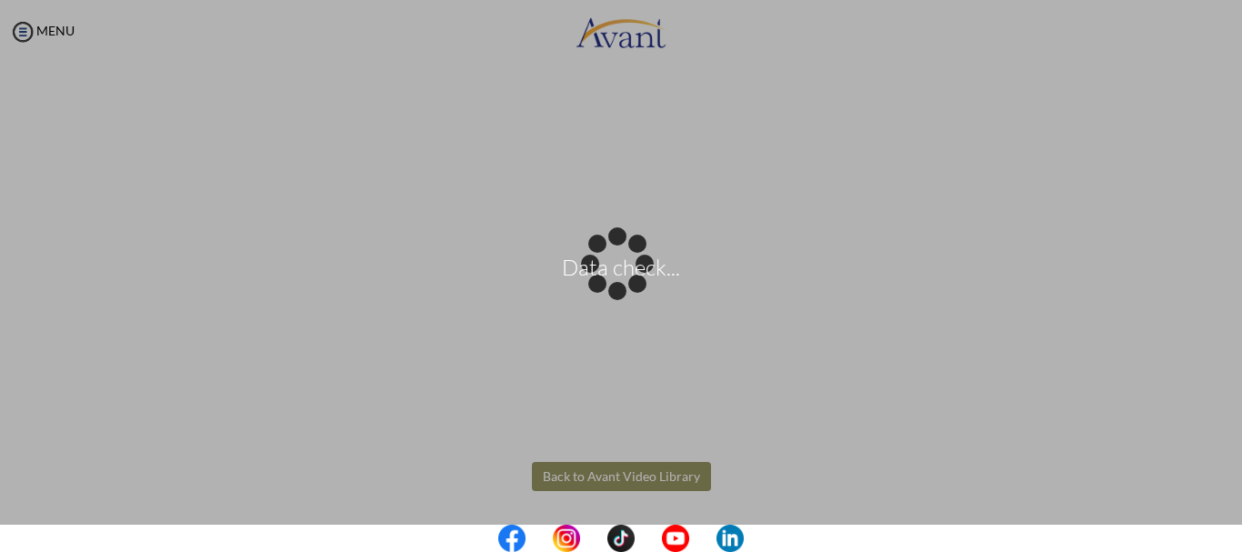
click at [626, 473] on body "Data check... Maintenance break. Please come back in 2 hours. MENU My Status Wh…" at bounding box center [621, 276] width 1242 height 552
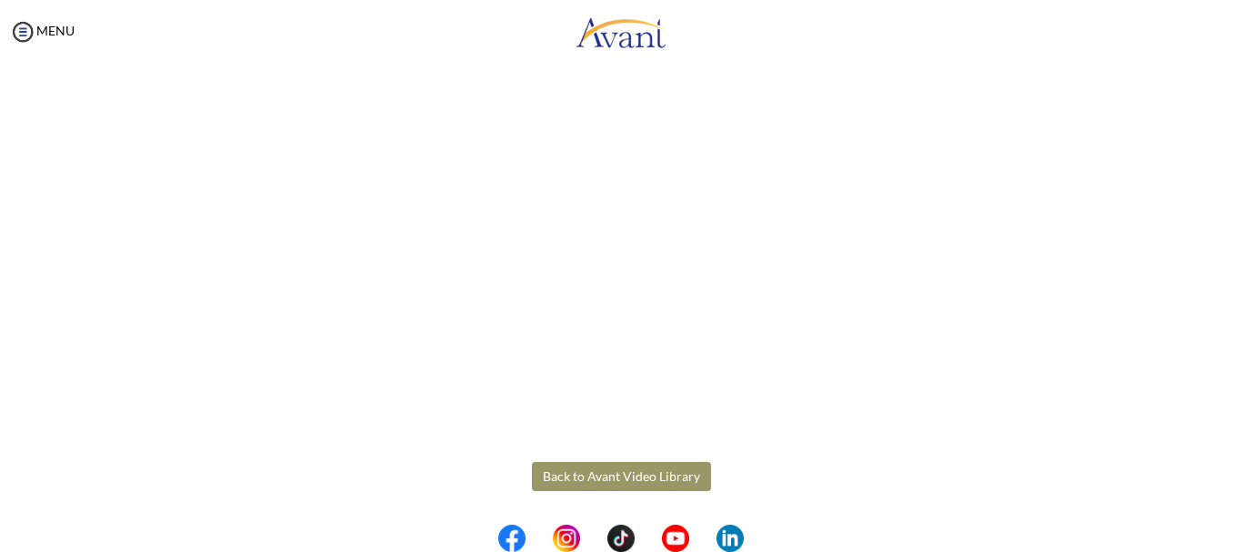
click at [626, 473] on button "Back to Avant Video Library" at bounding box center [621, 476] width 179 height 29
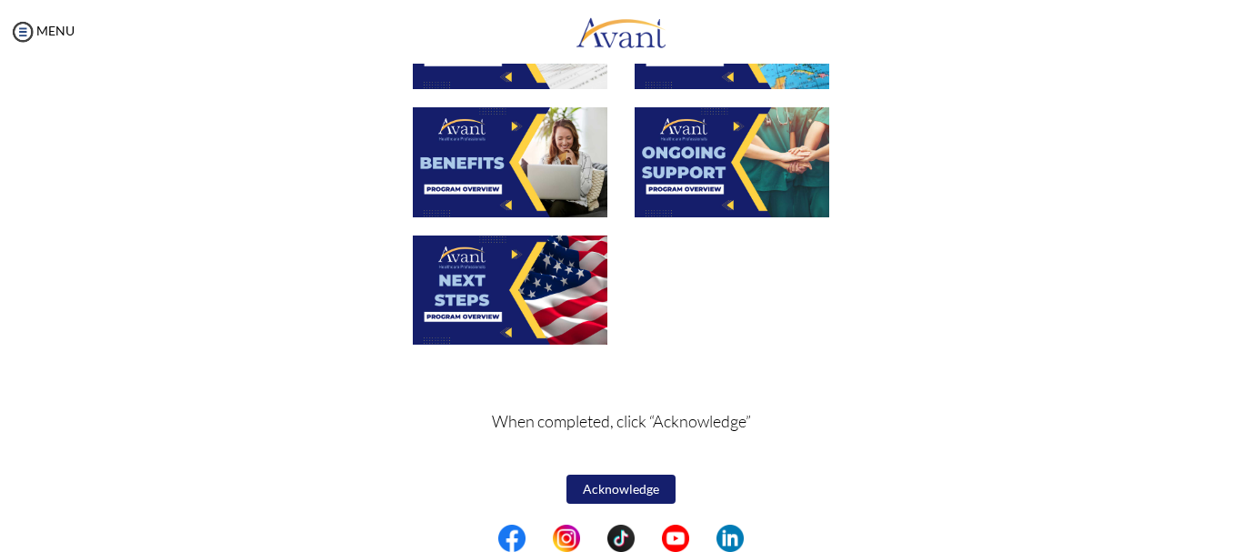
scroll to position [698, 0]
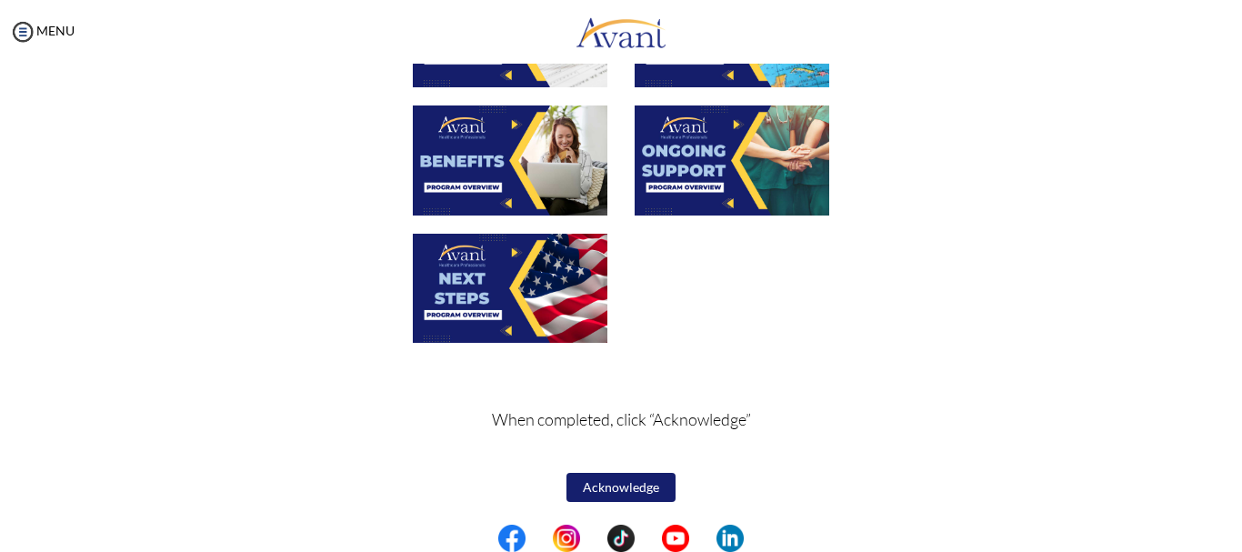
click at [608, 493] on button "Acknowledge" at bounding box center [621, 487] width 109 height 29
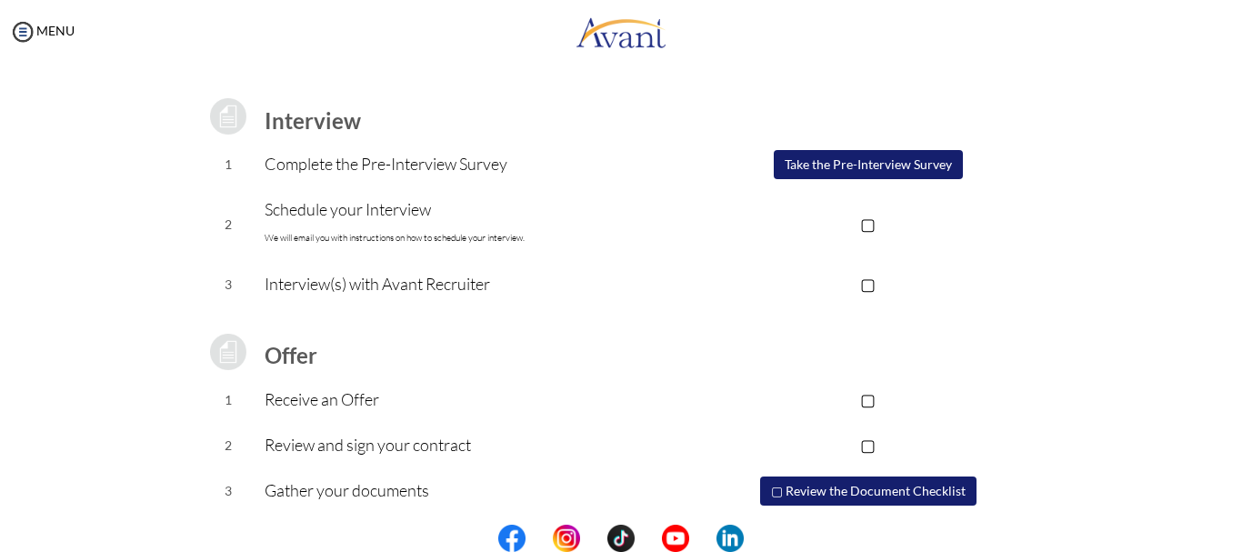
scroll to position [276, 0]
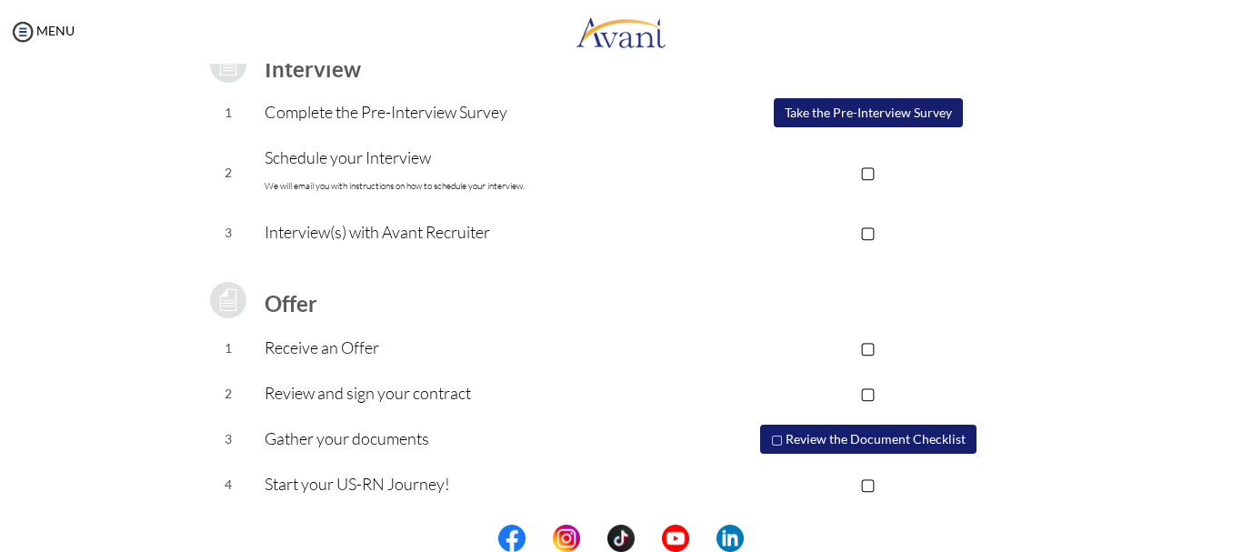
click at [863, 105] on button "Take the Pre-Interview Survey" at bounding box center [868, 112] width 189 height 29
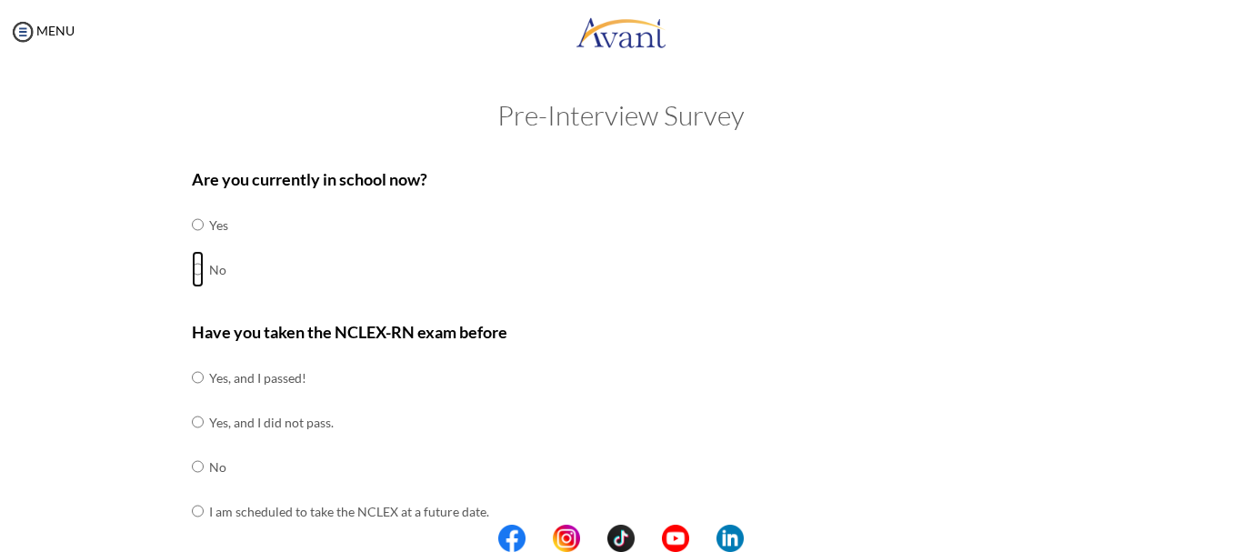
click at [195, 272] on input "radio" at bounding box center [198, 269] width 12 height 36
radio input "true"
click at [192, 469] on input "radio" at bounding box center [198, 466] width 12 height 36
radio input "true"
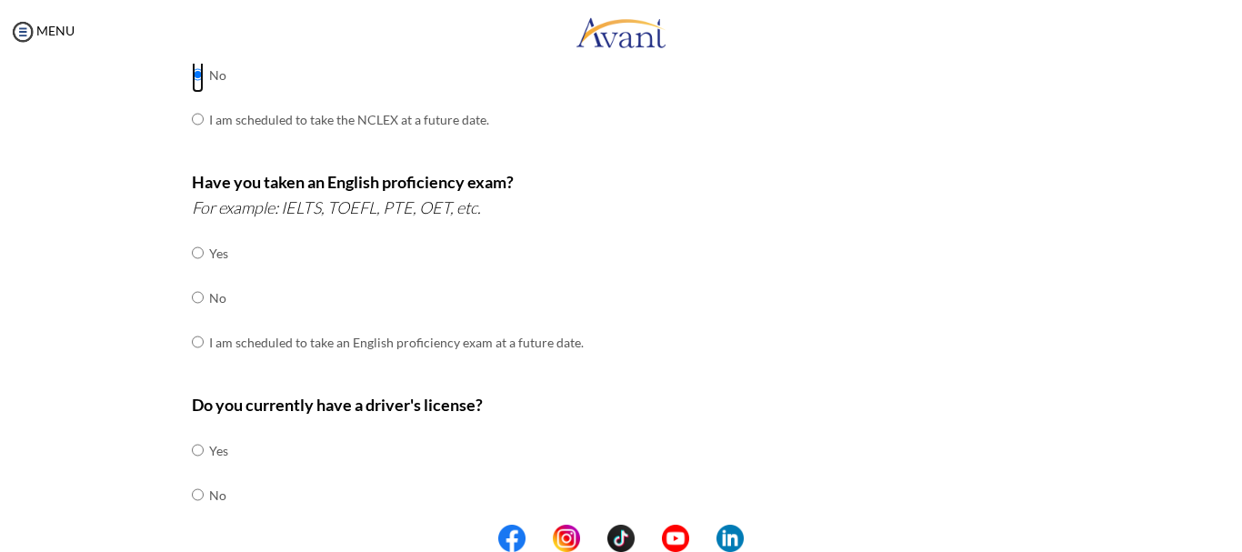
scroll to position [382, 0]
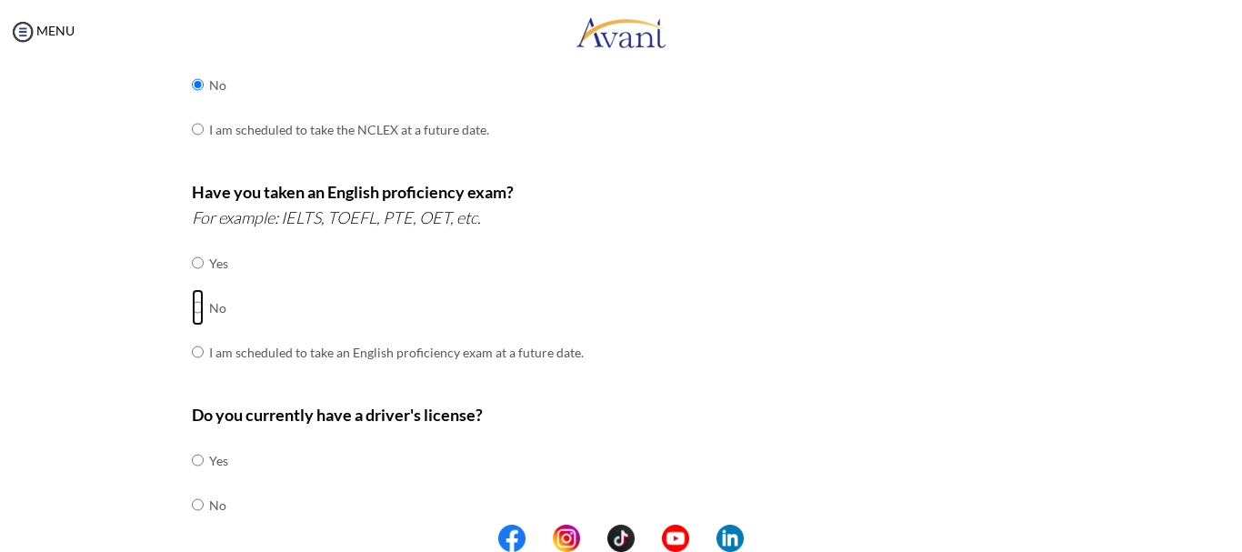
click at [192, 306] on input "radio" at bounding box center [198, 307] width 12 height 36
radio input "true"
click at [192, 508] on input "radio" at bounding box center [198, 505] width 12 height 36
radio input "true"
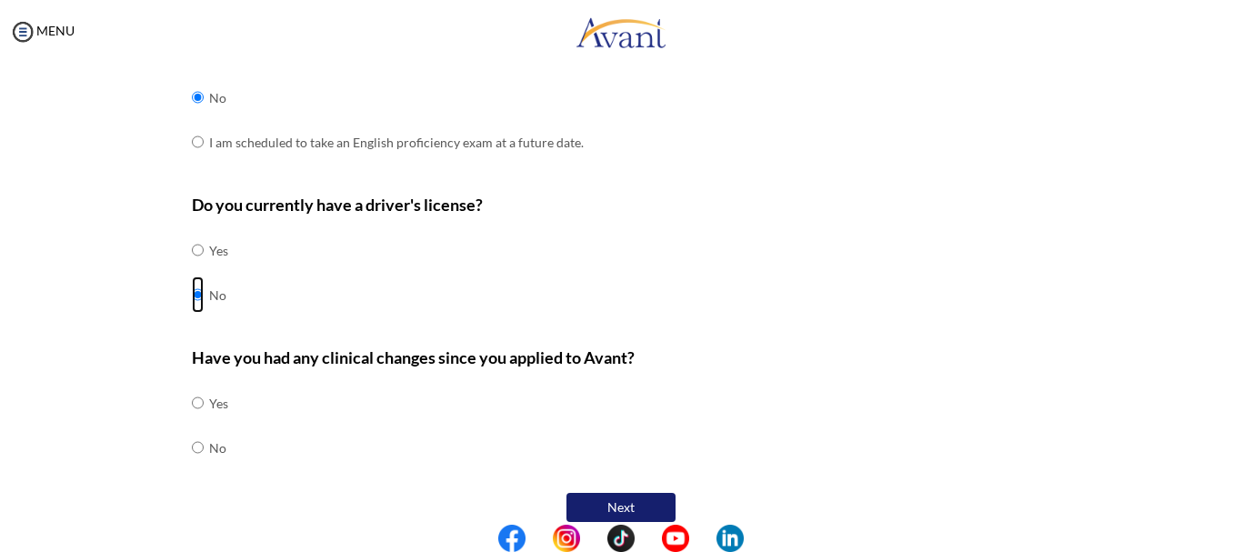
scroll to position [612, 0]
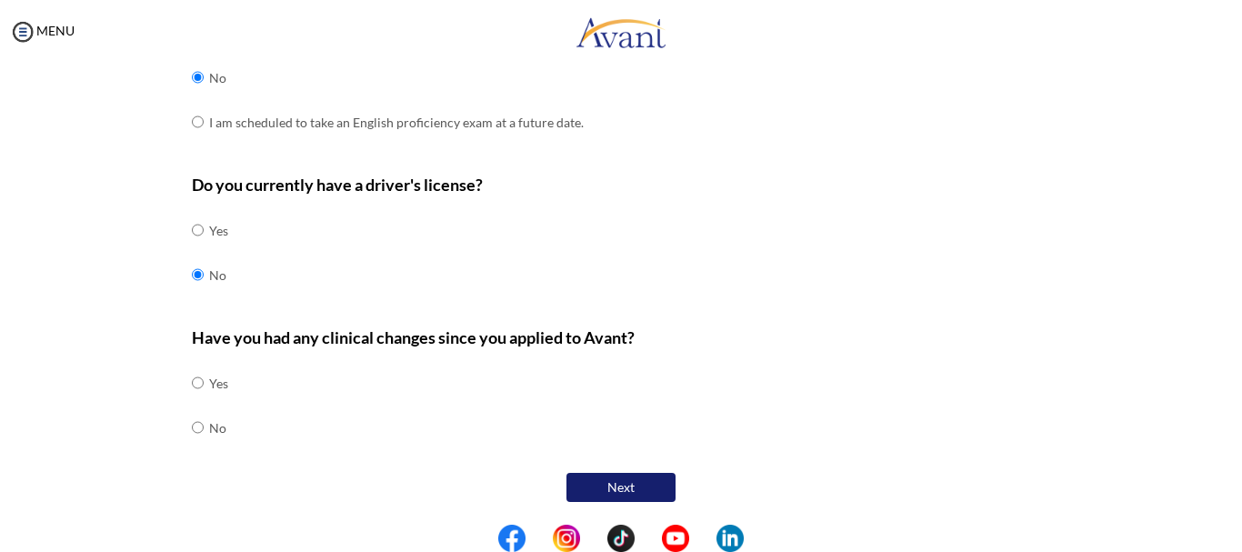
click at [204, 428] on td at bounding box center [206, 428] width 5 height 45
click at [192, 427] on input "radio" at bounding box center [198, 427] width 12 height 36
radio input "true"
click at [607, 485] on button "Next" at bounding box center [621, 487] width 109 height 29
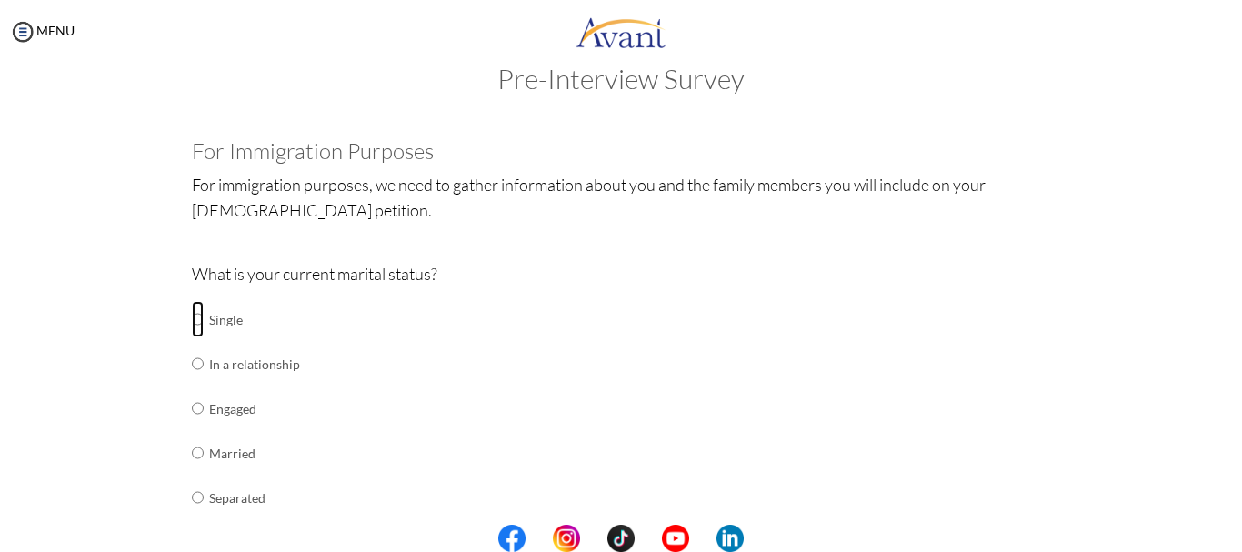
click at [192, 318] on input "radio" at bounding box center [198, 319] width 12 height 36
radio input "true"
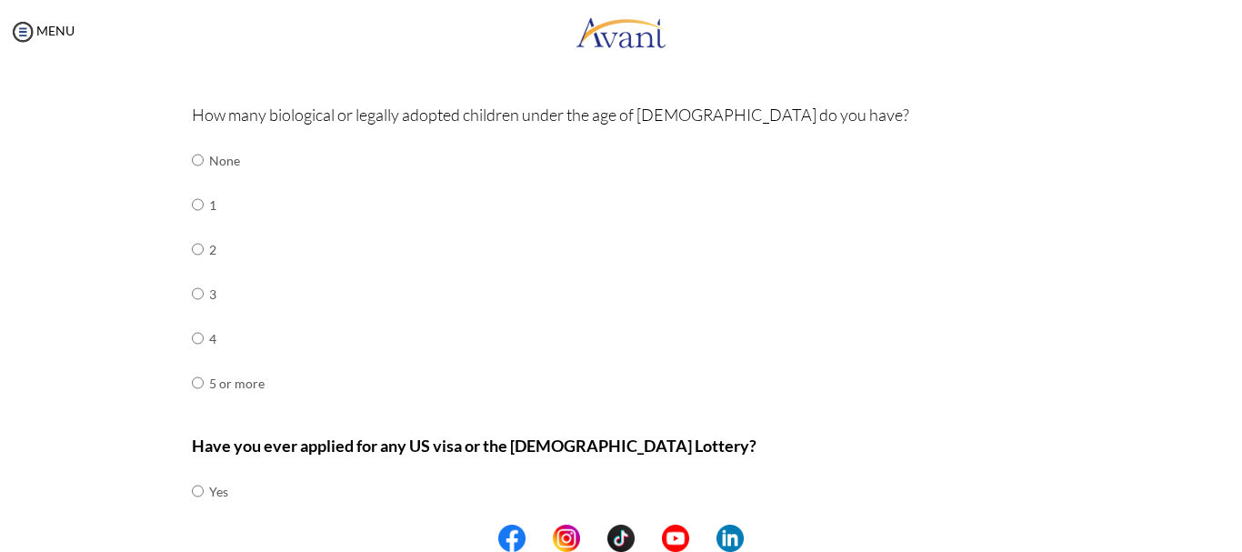
scroll to position [576, 0]
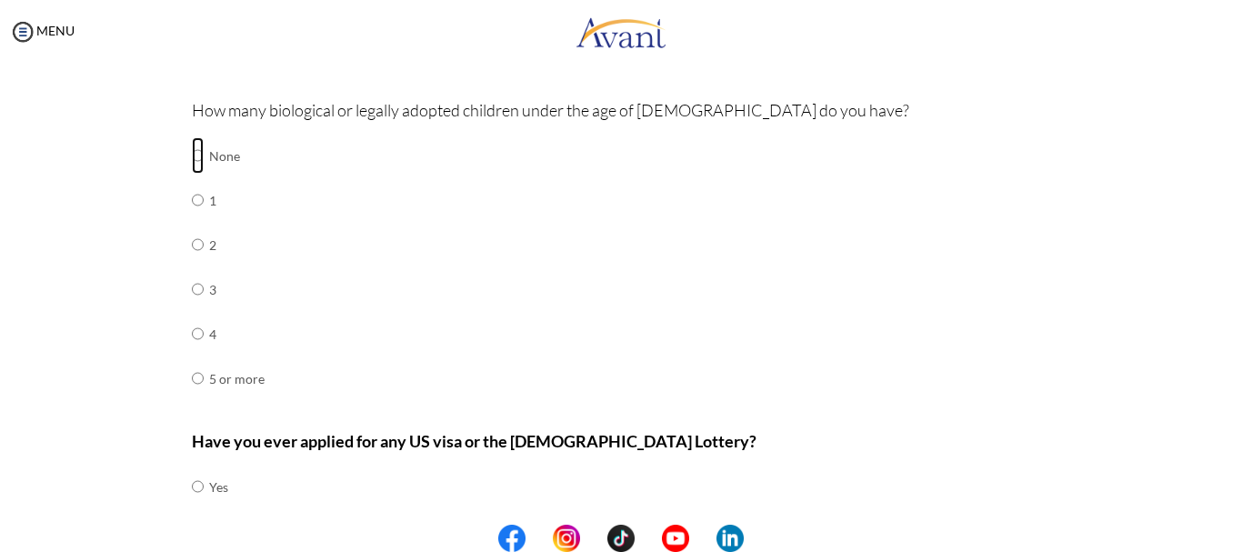
click at [192, 159] on input "radio" at bounding box center [198, 155] width 12 height 36
radio input "true"
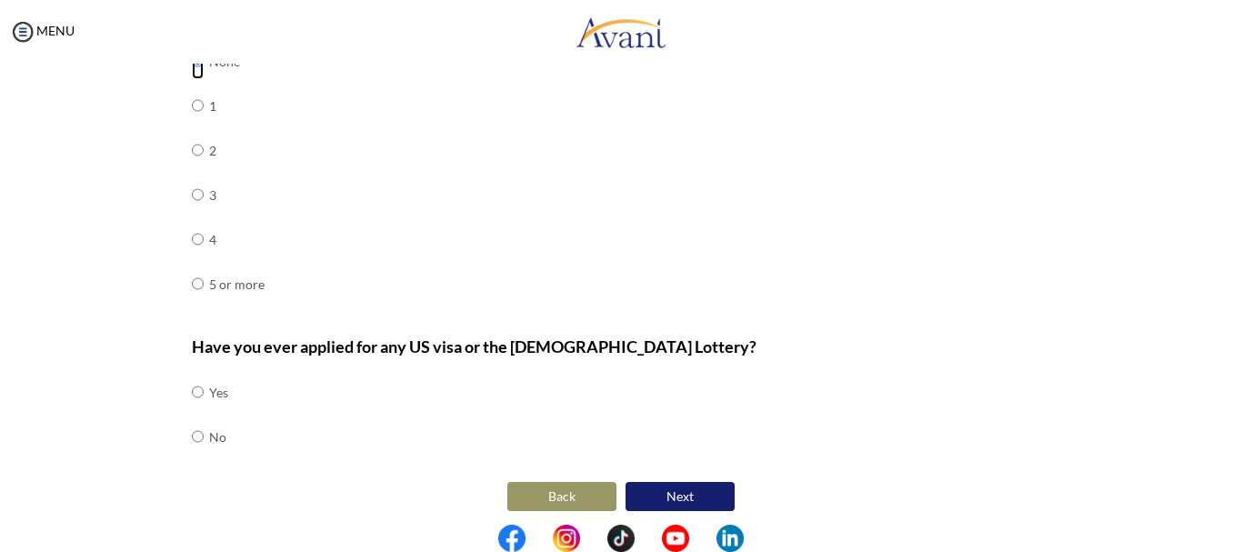
scroll to position [679, 0]
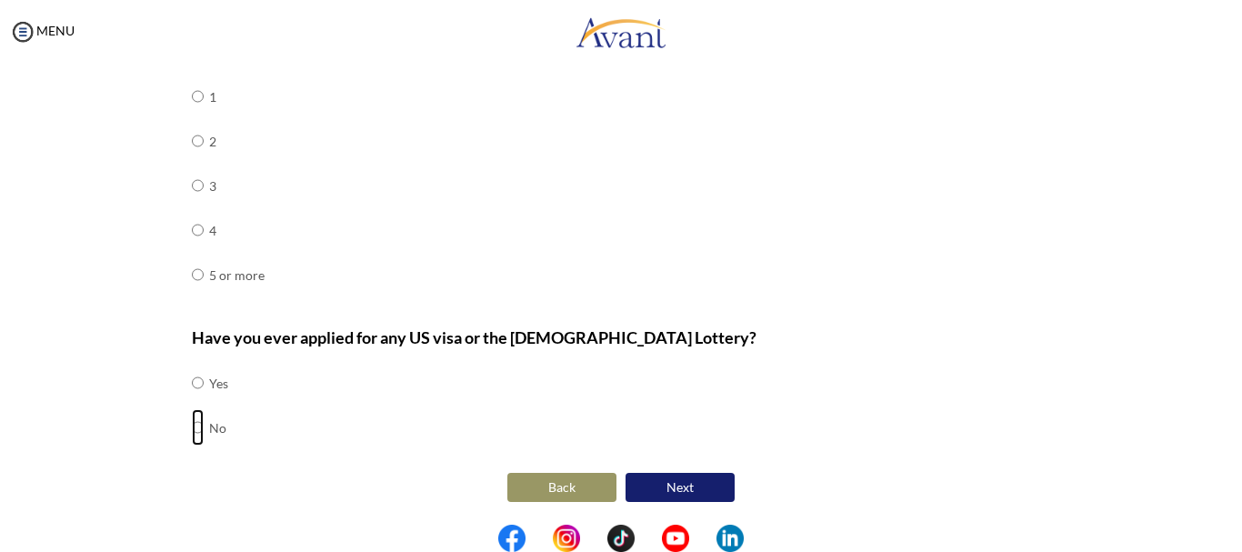
click at [193, 424] on input "radio" at bounding box center [198, 427] width 12 height 36
radio input "true"
click at [692, 487] on button "Next" at bounding box center [680, 487] width 109 height 29
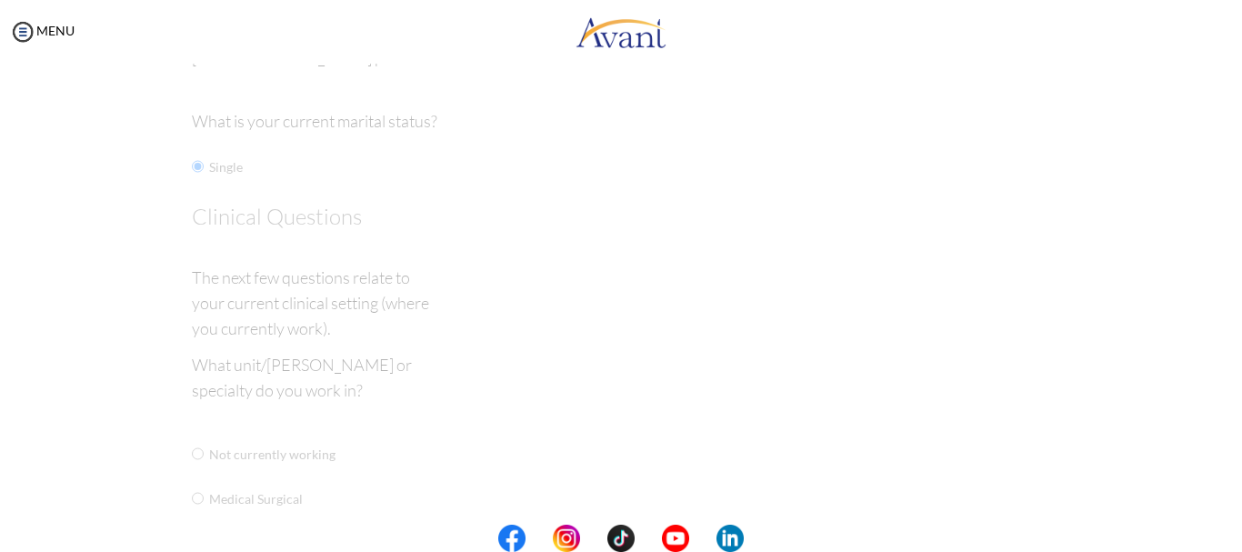
scroll to position [36, 0]
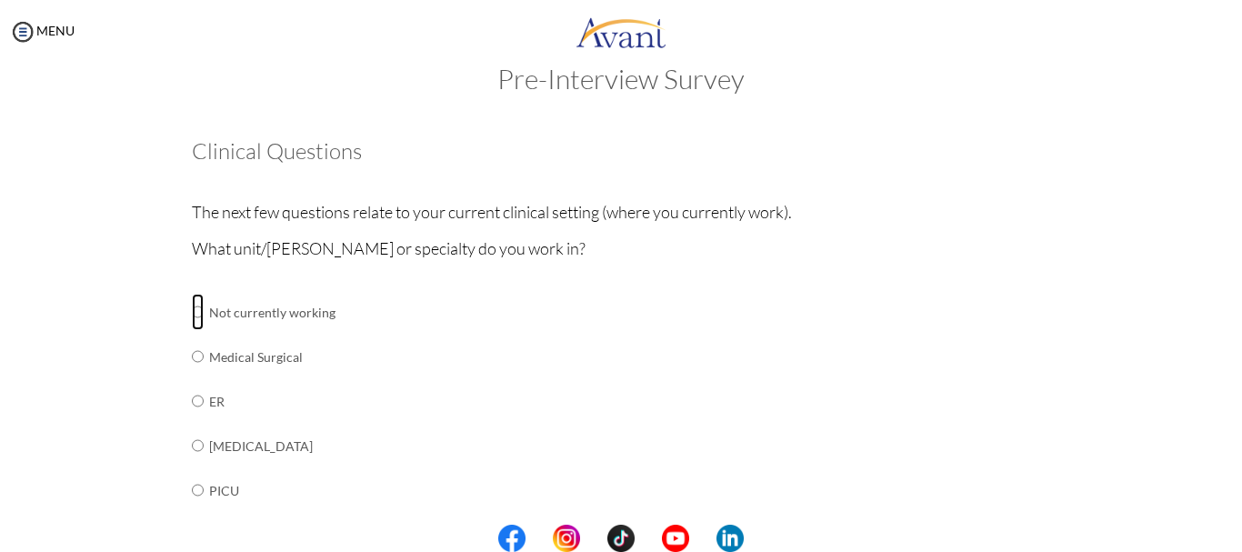
click at [192, 312] on input "radio" at bounding box center [198, 312] width 12 height 36
radio input "true"
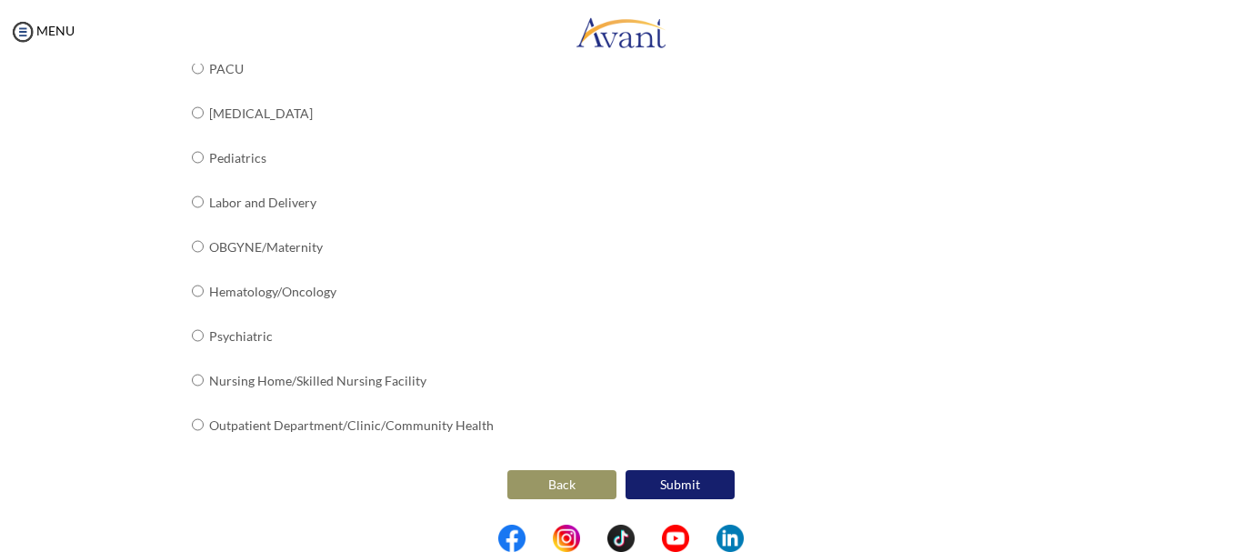
scroll to position [831, 0]
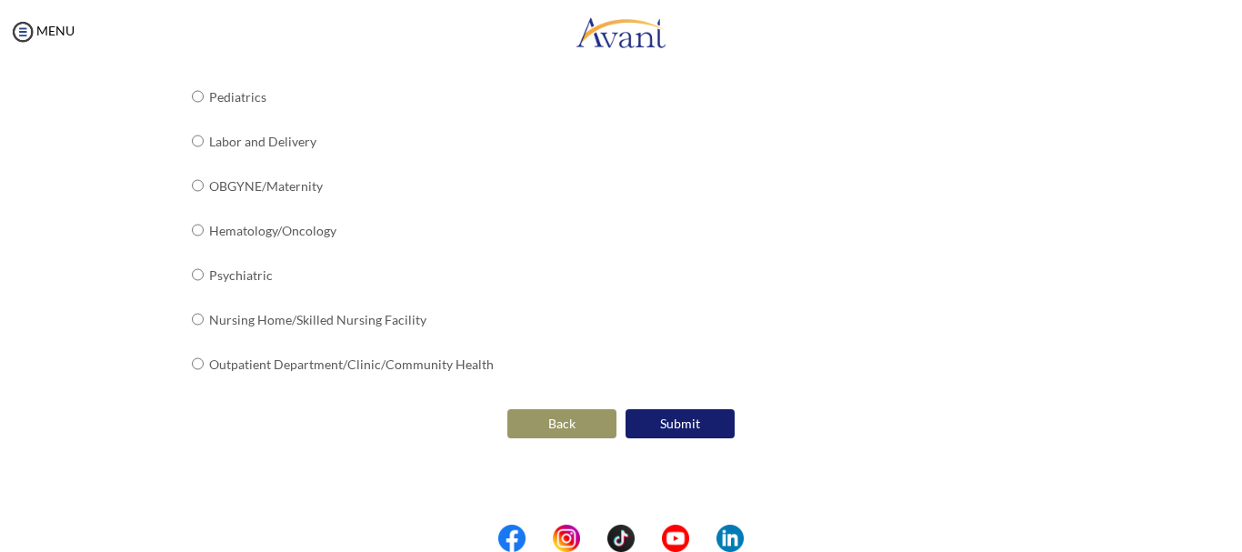
click at [666, 414] on button "Submit" at bounding box center [680, 423] width 109 height 29
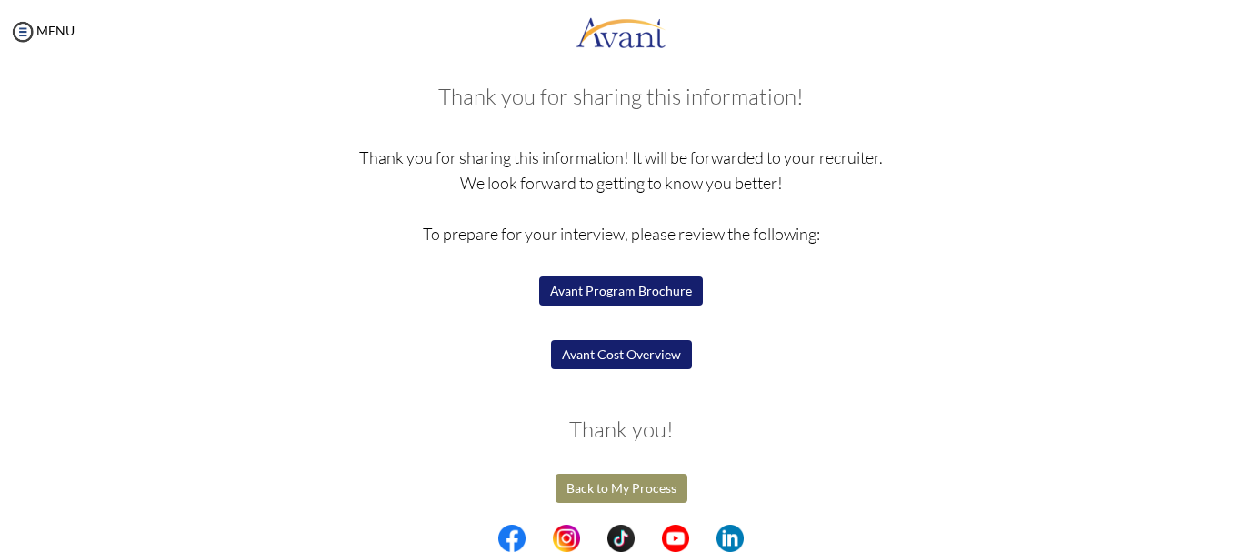
scroll to position [156, 0]
click at [639, 287] on button "Avant Program Brochure" at bounding box center [621, 290] width 164 height 29
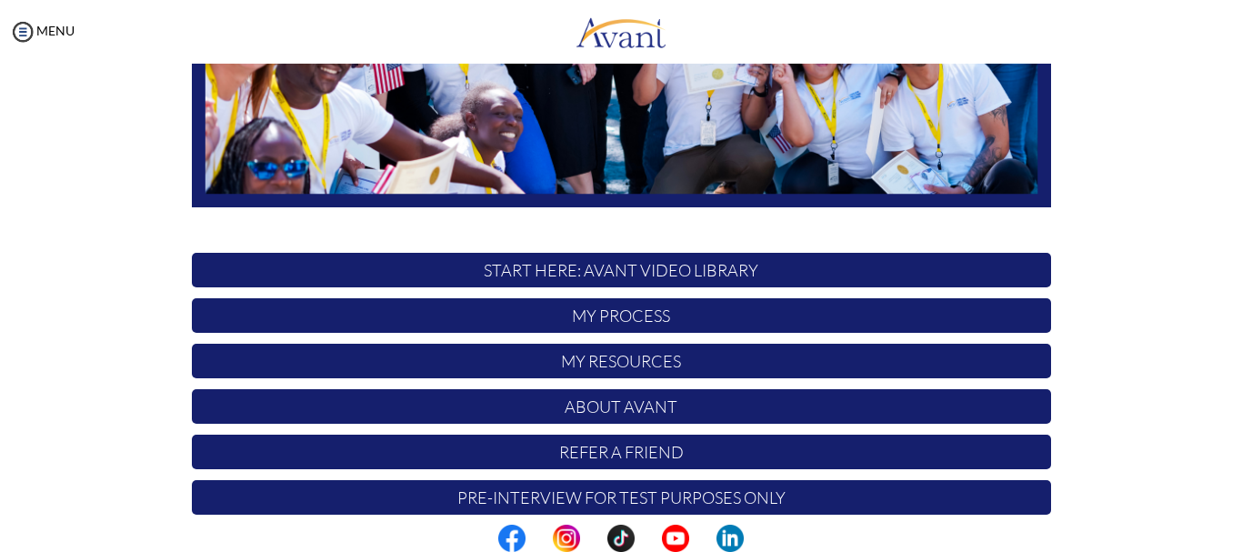
scroll to position [458, 0]
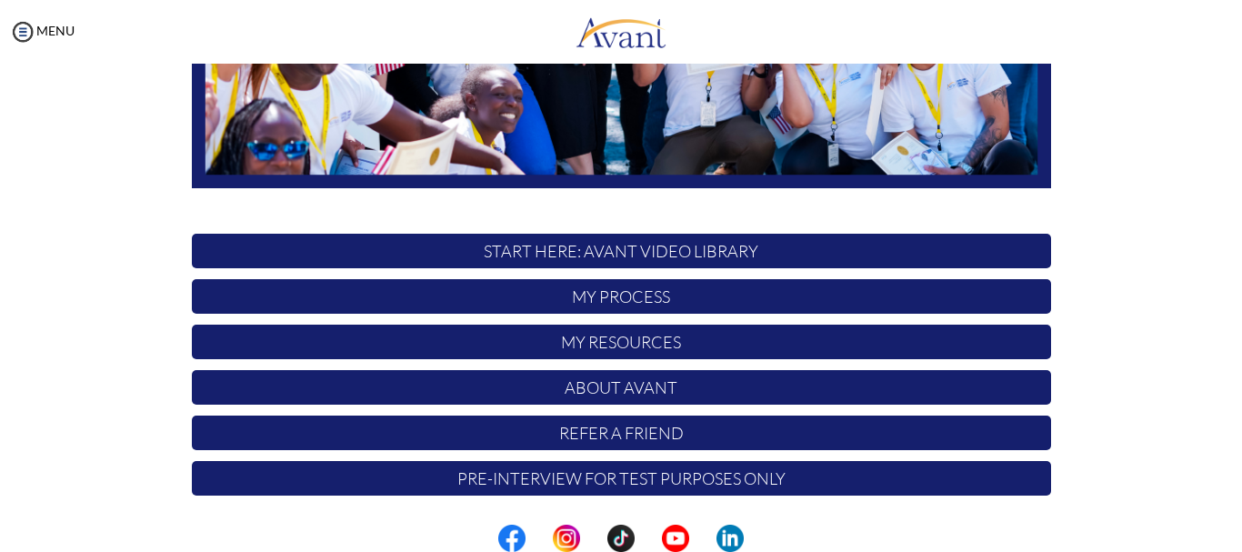
click at [589, 298] on p "My Process" at bounding box center [621, 296] width 859 height 35
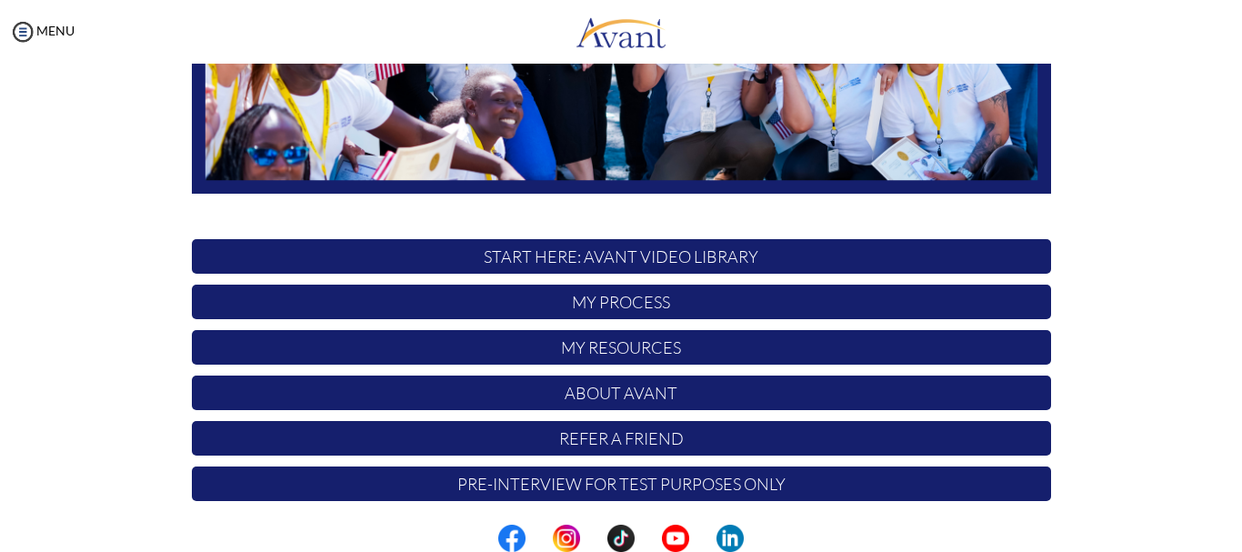
scroll to position [458, 0]
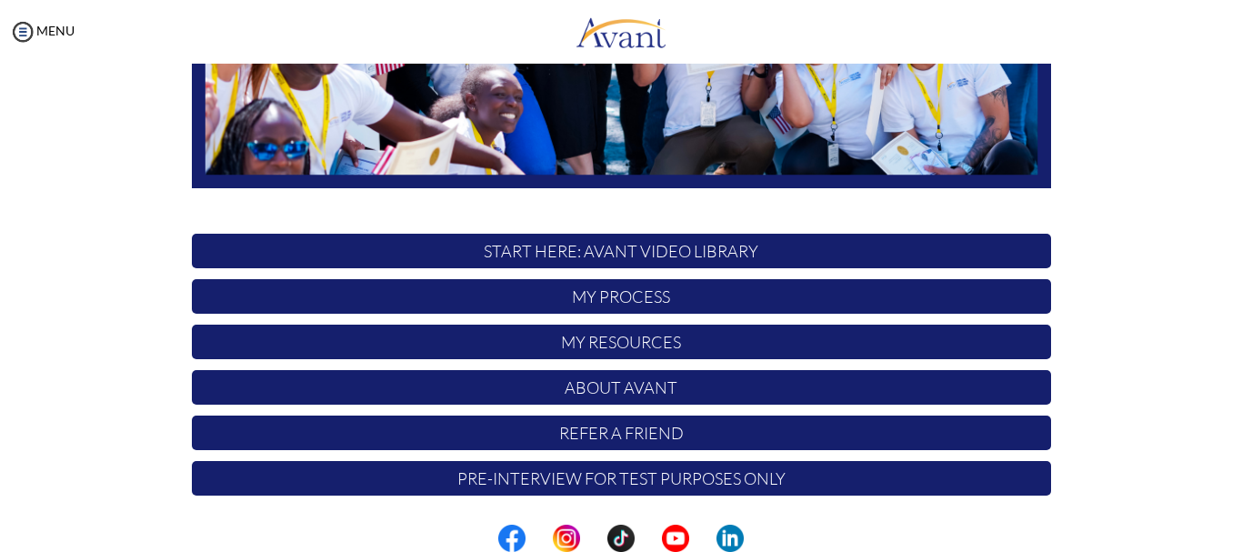
click at [513, 480] on p "Pre-Interview for test purposes only" at bounding box center [621, 478] width 859 height 35
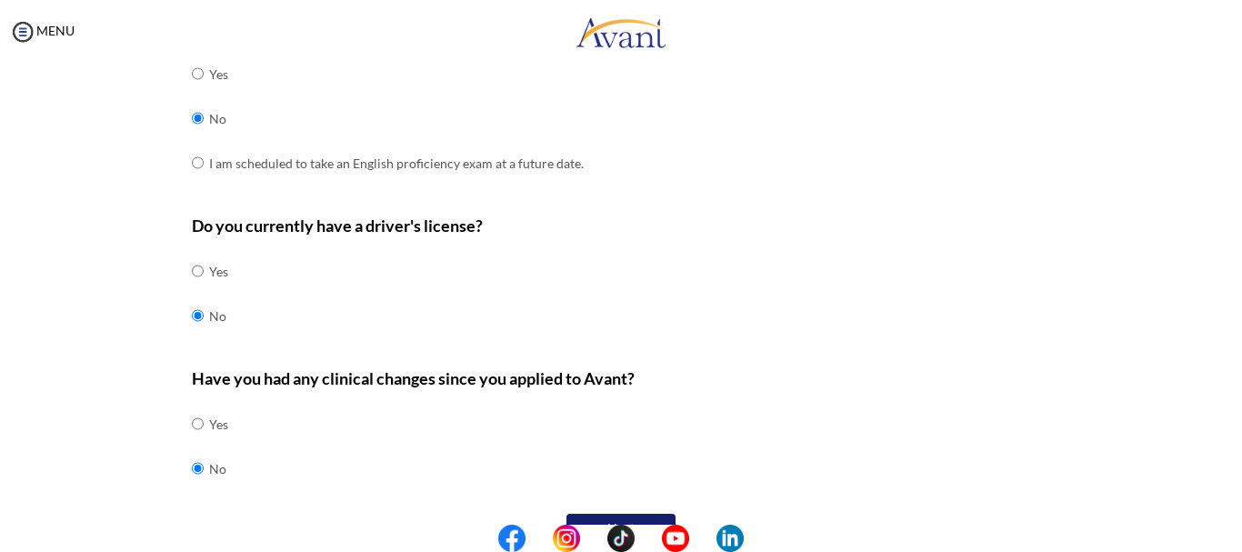
scroll to position [612, 0]
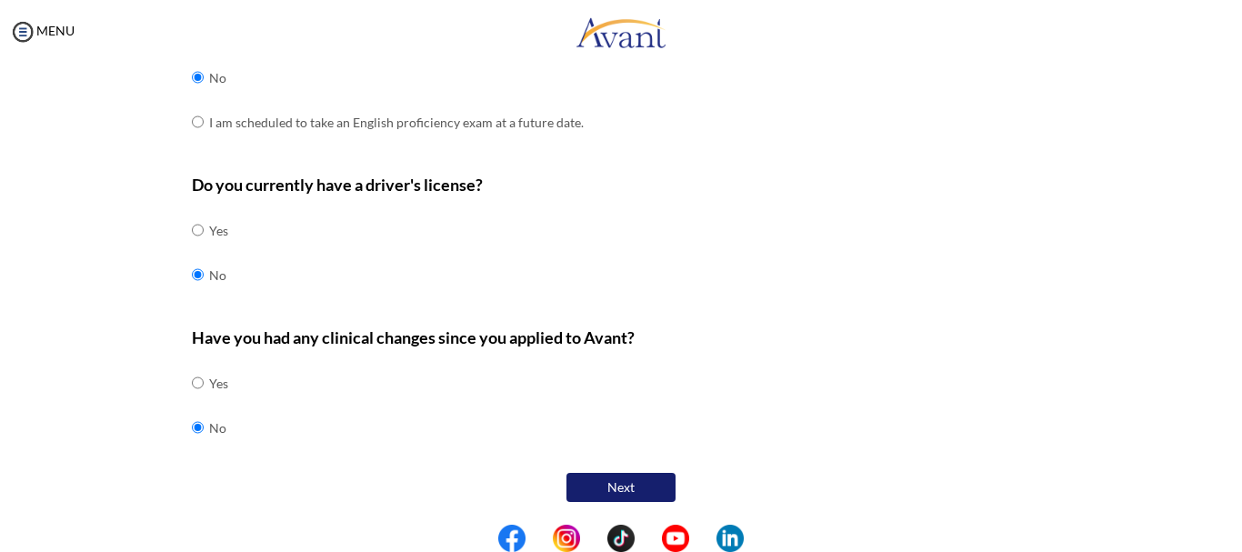
click at [649, 492] on button "Next" at bounding box center [621, 487] width 109 height 29
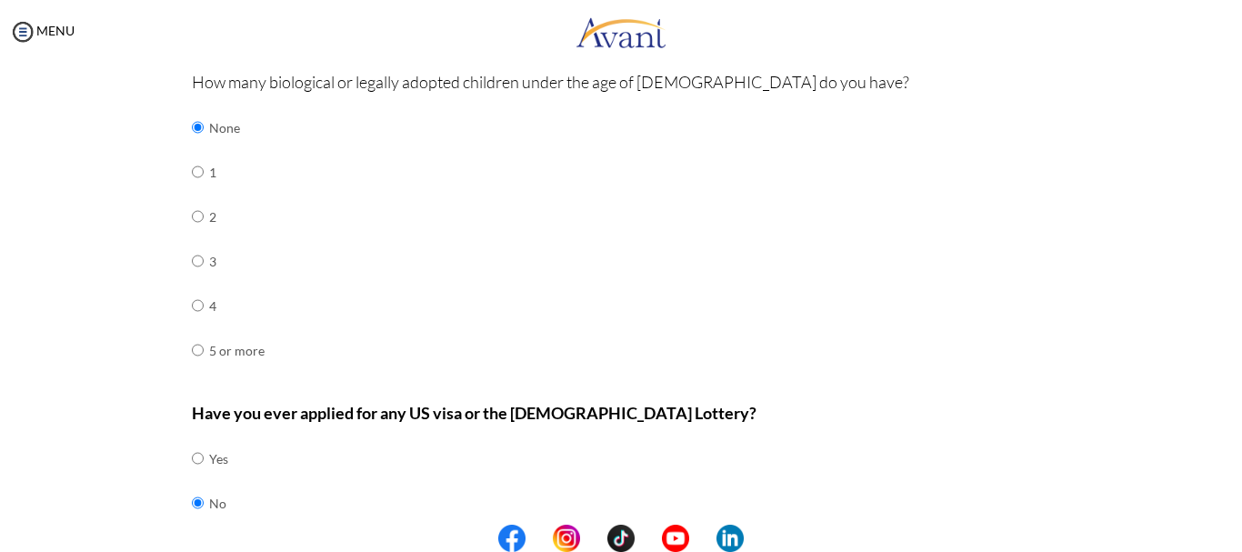
scroll to position [679, 0]
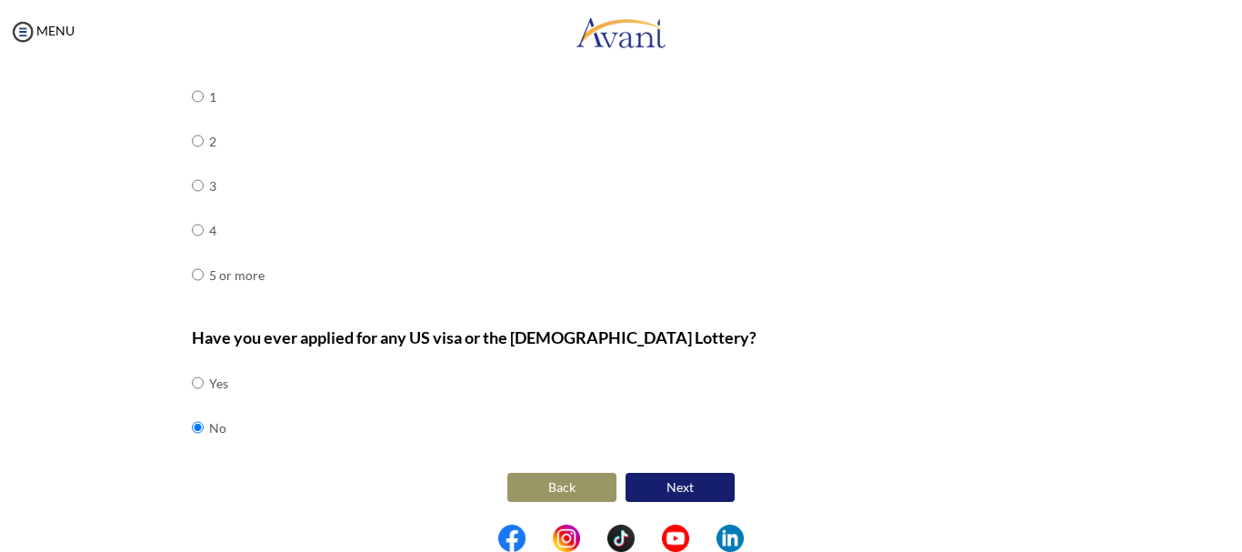
click at [686, 484] on button "Next" at bounding box center [680, 487] width 109 height 29
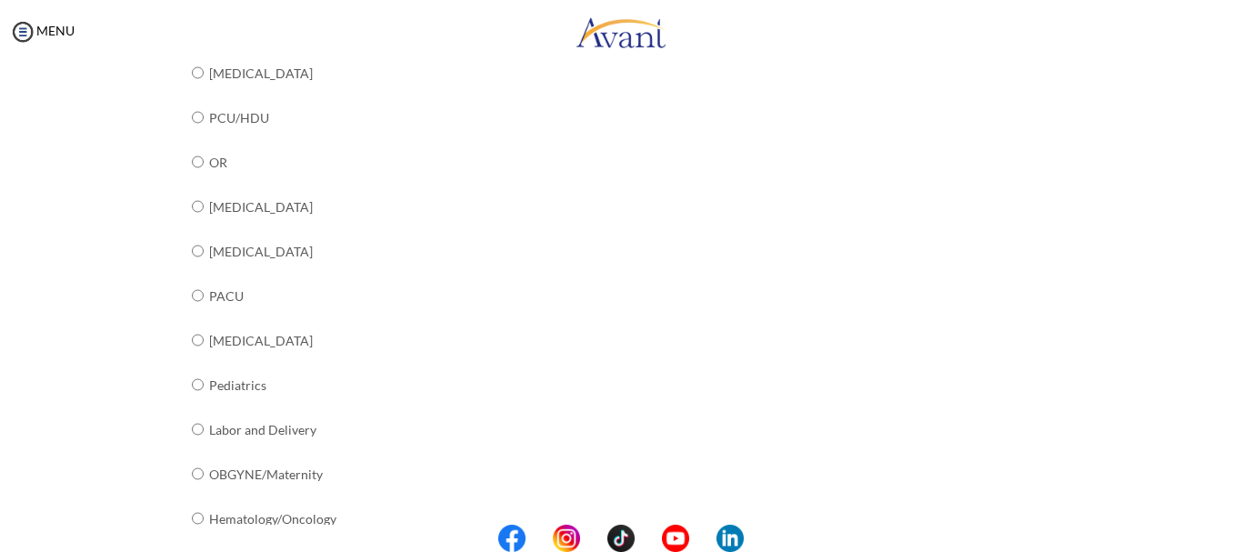
scroll to position [768, 0]
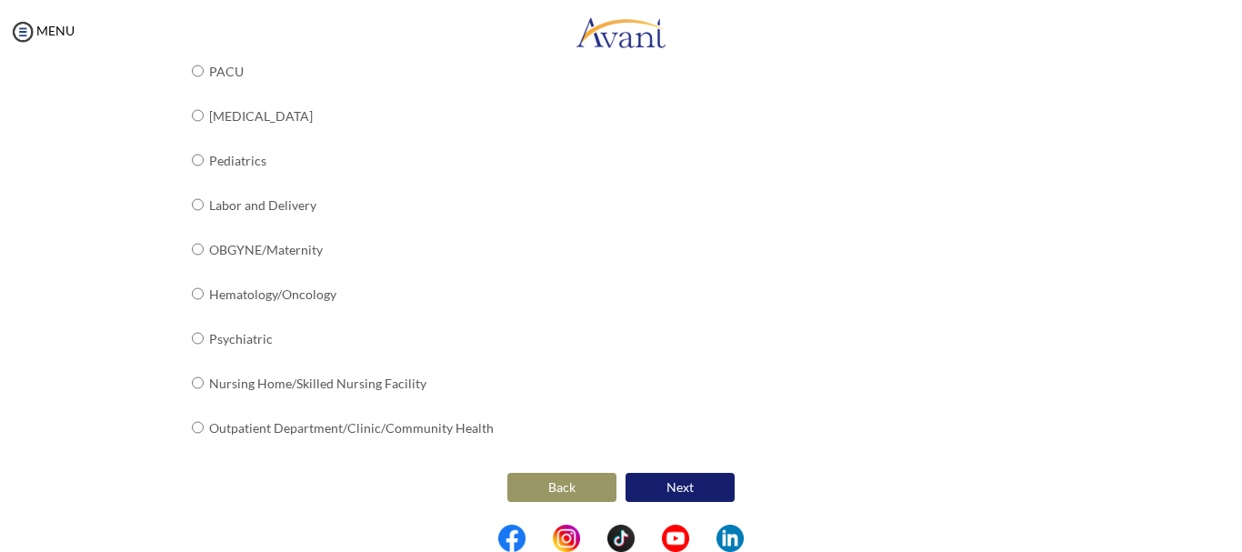
click at [680, 497] on button "Next" at bounding box center [680, 487] width 109 height 29
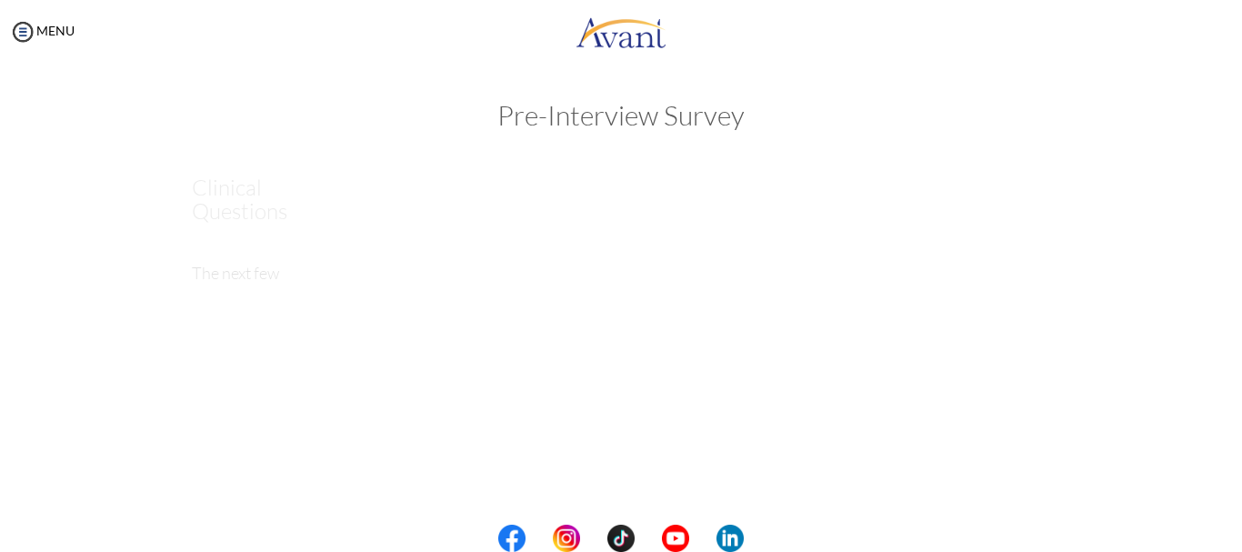
scroll to position [0, 0]
click at [13, 38] on img at bounding box center [22, 31] width 27 height 27
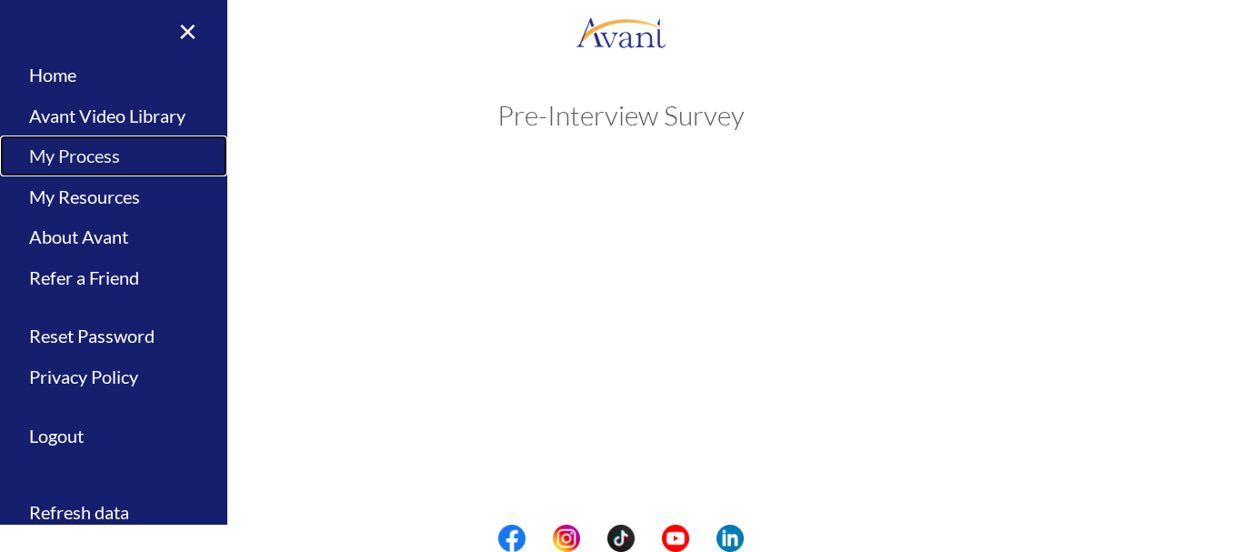
click at [56, 150] on link "My Process" at bounding box center [113, 156] width 227 height 41
